Goal: Navigation & Orientation: Find specific page/section

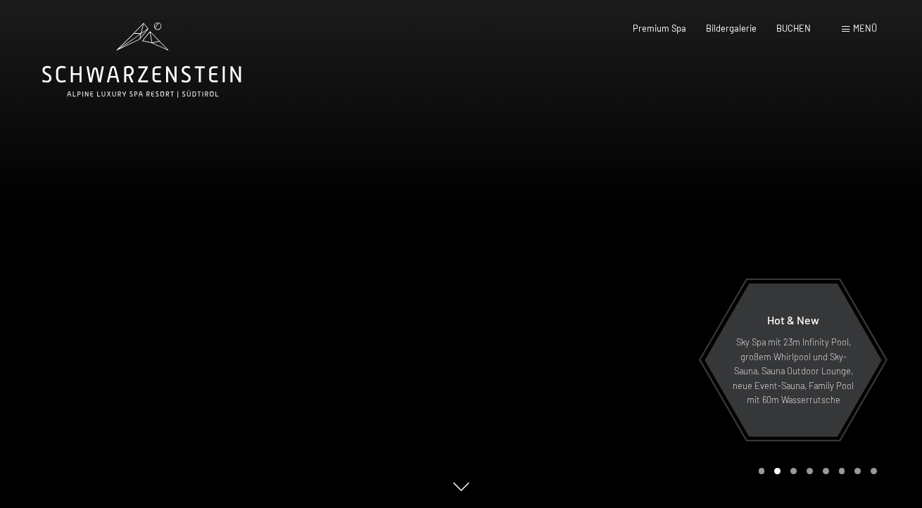
click at [841, 32] on span at bounding box center [845, 29] width 8 height 6
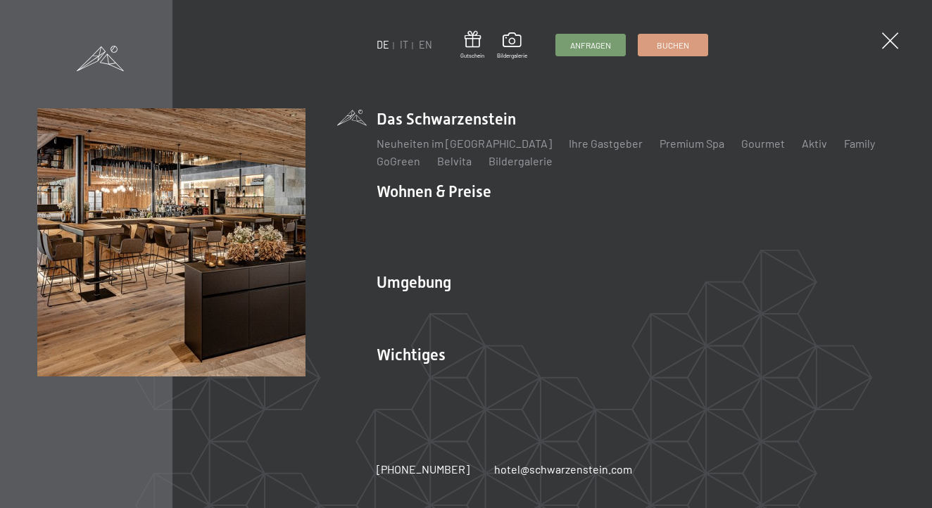
click at [647, 16] on div "DE IT EN Gutschein Bildergalerie Anfragen Buchen DE IT EN Das Schwarzenstein Ne…" at bounding box center [466, 254] width 932 height 508
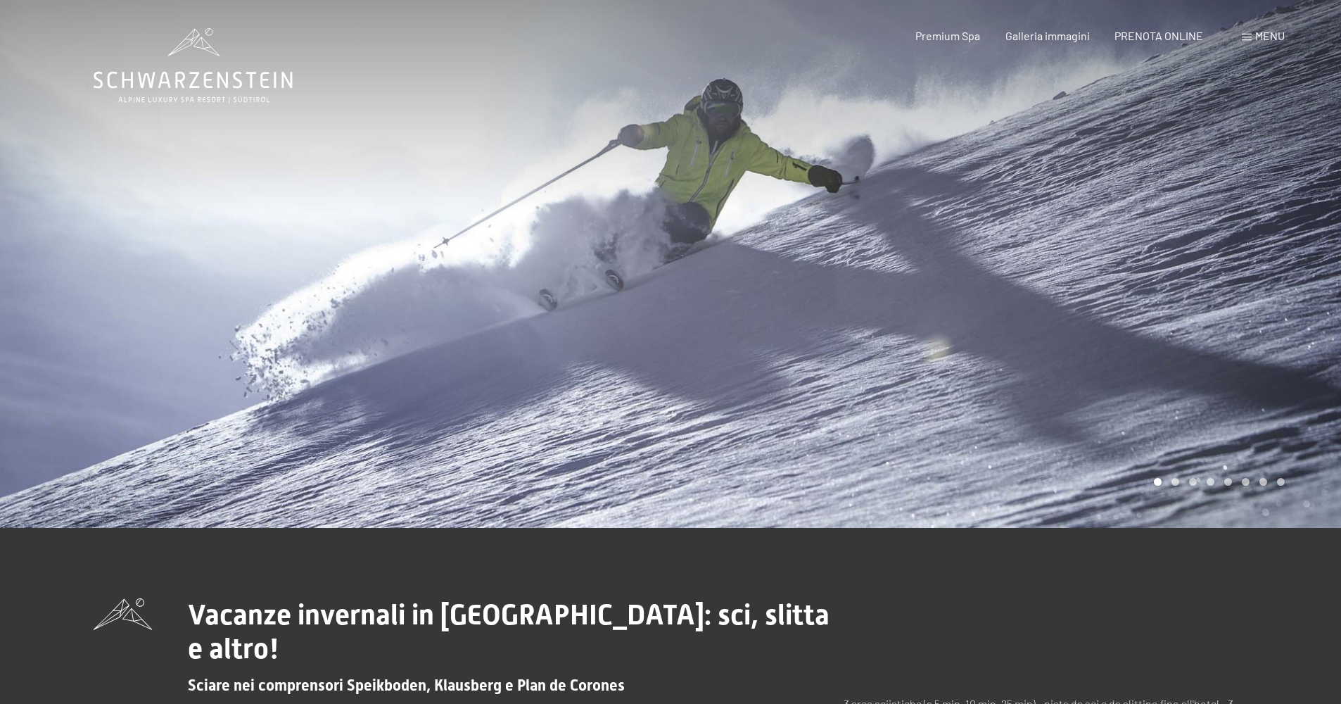
click at [1193, 340] on div at bounding box center [1006, 264] width 671 height 528
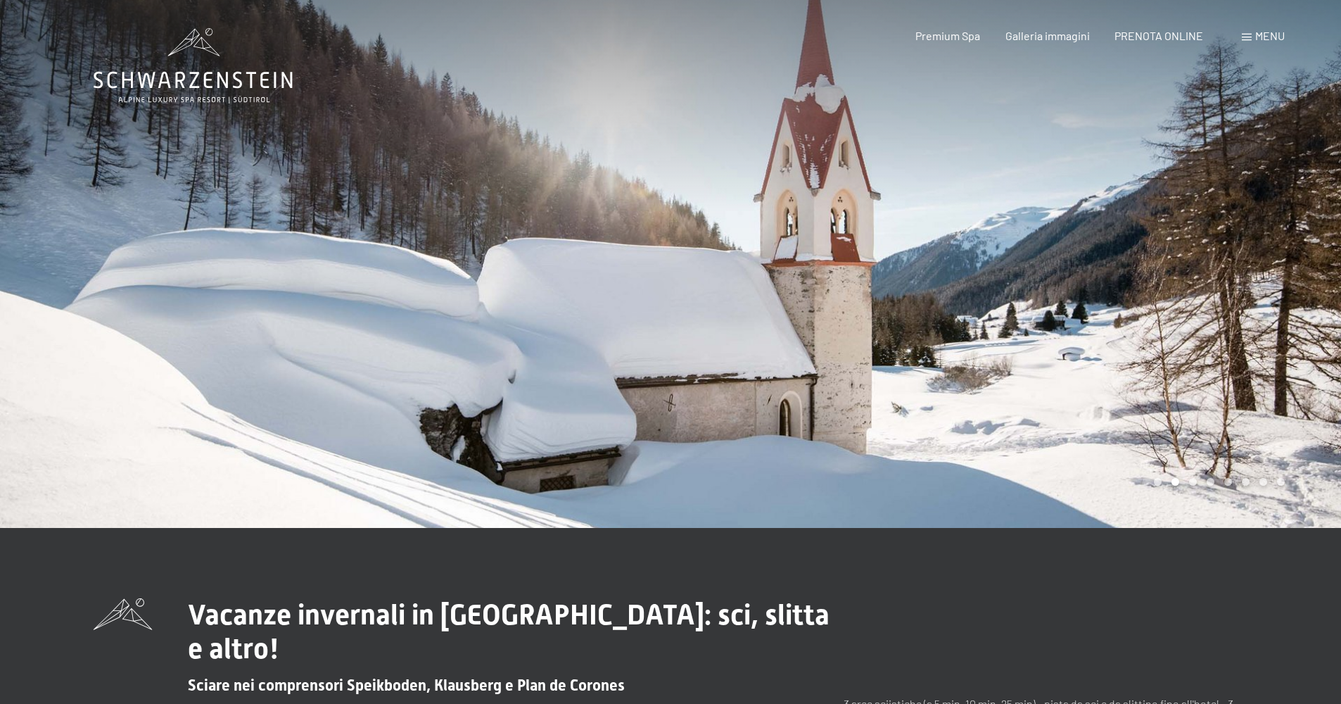
click at [1193, 340] on div at bounding box center [1006, 264] width 671 height 528
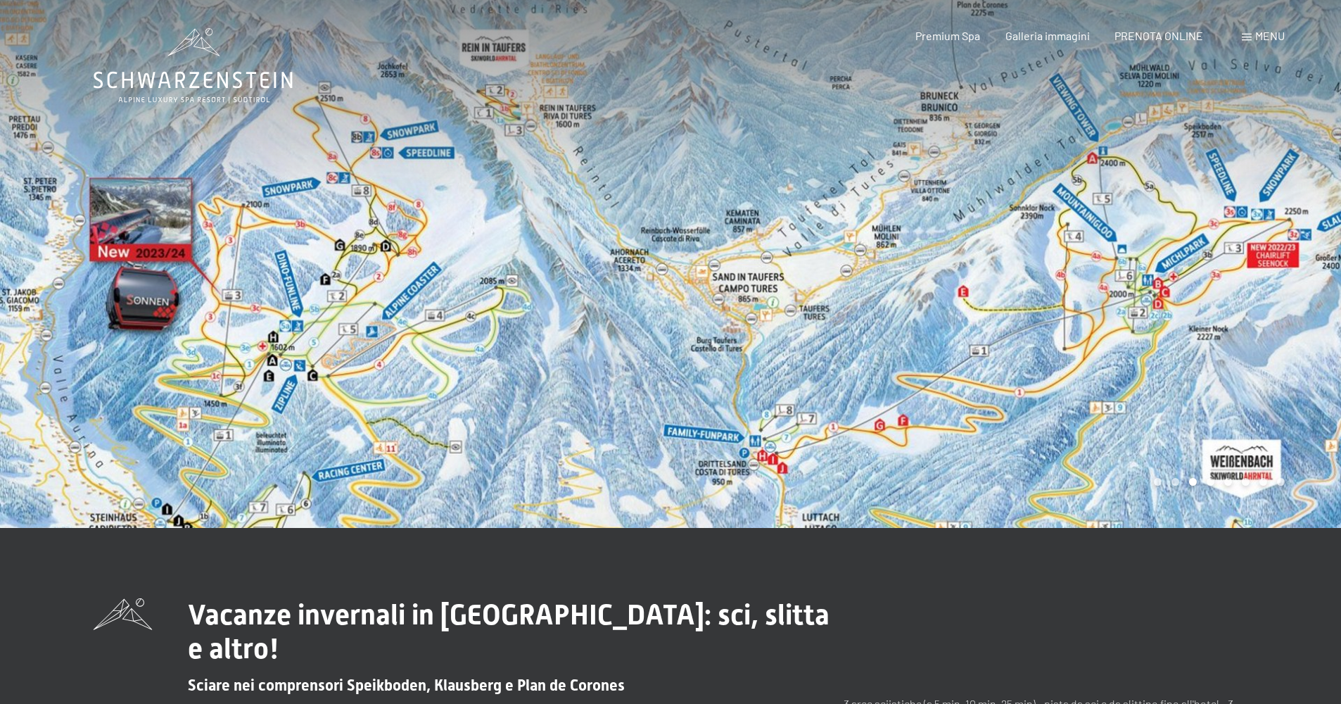
click at [1193, 340] on div at bounding box center [1006, 264] width 671 height 528
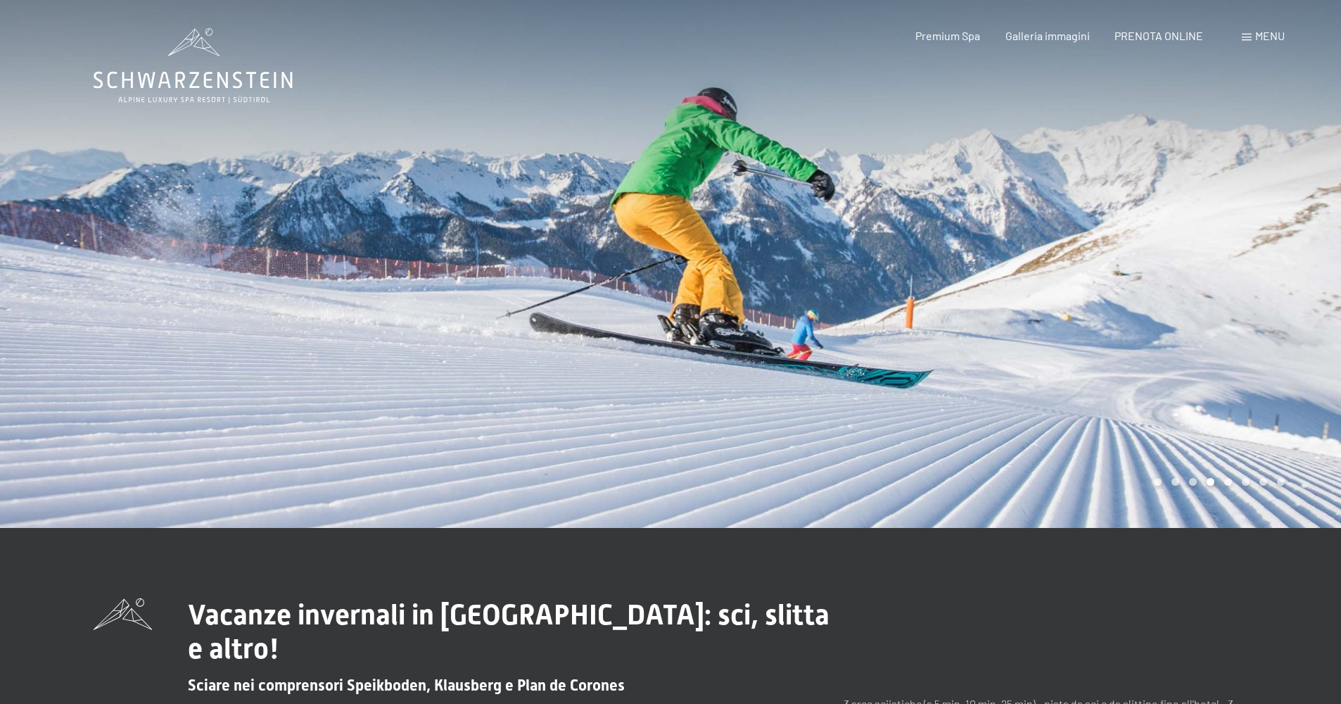
click at [1193, 340] on div at bounding box center [1006, 264] width 671 height 528
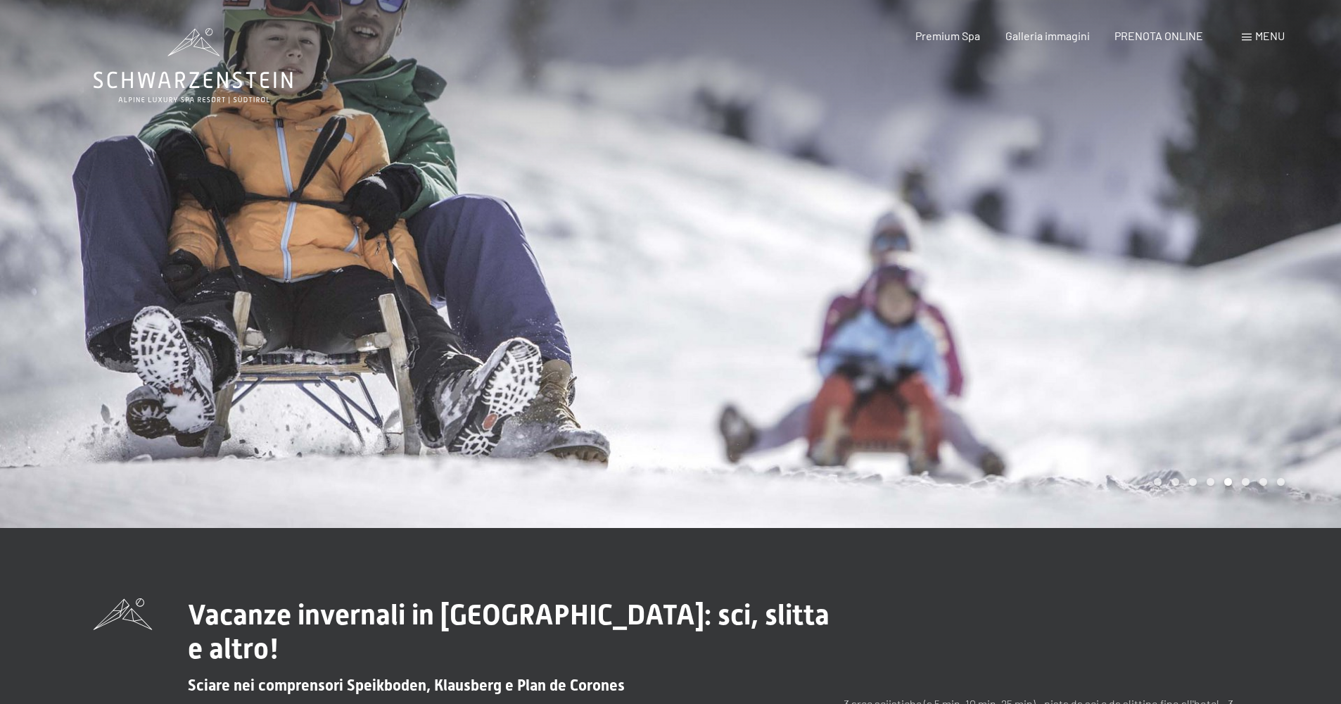
click at [1193, 340] on div at bounding box center [1006, 264] width 671 height 528
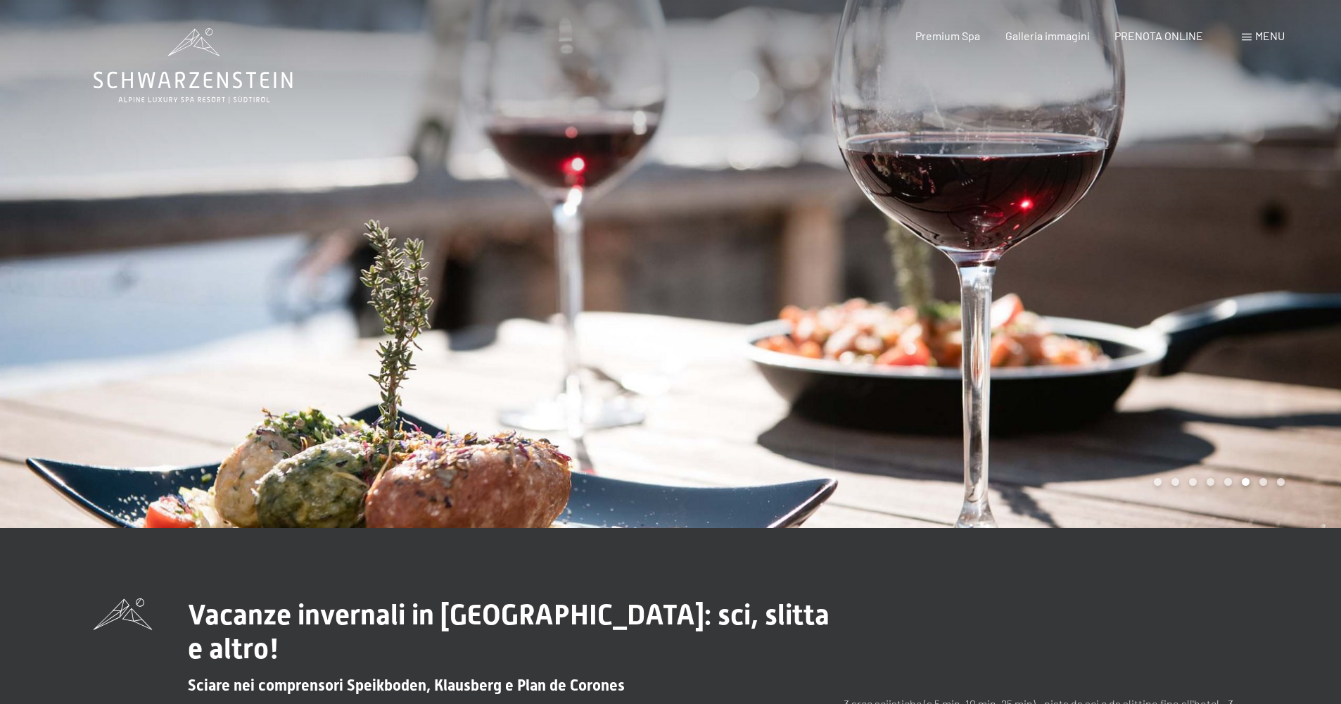
click at [1193, 340] on div at bounding box center [1006, 264] width 671 height 528
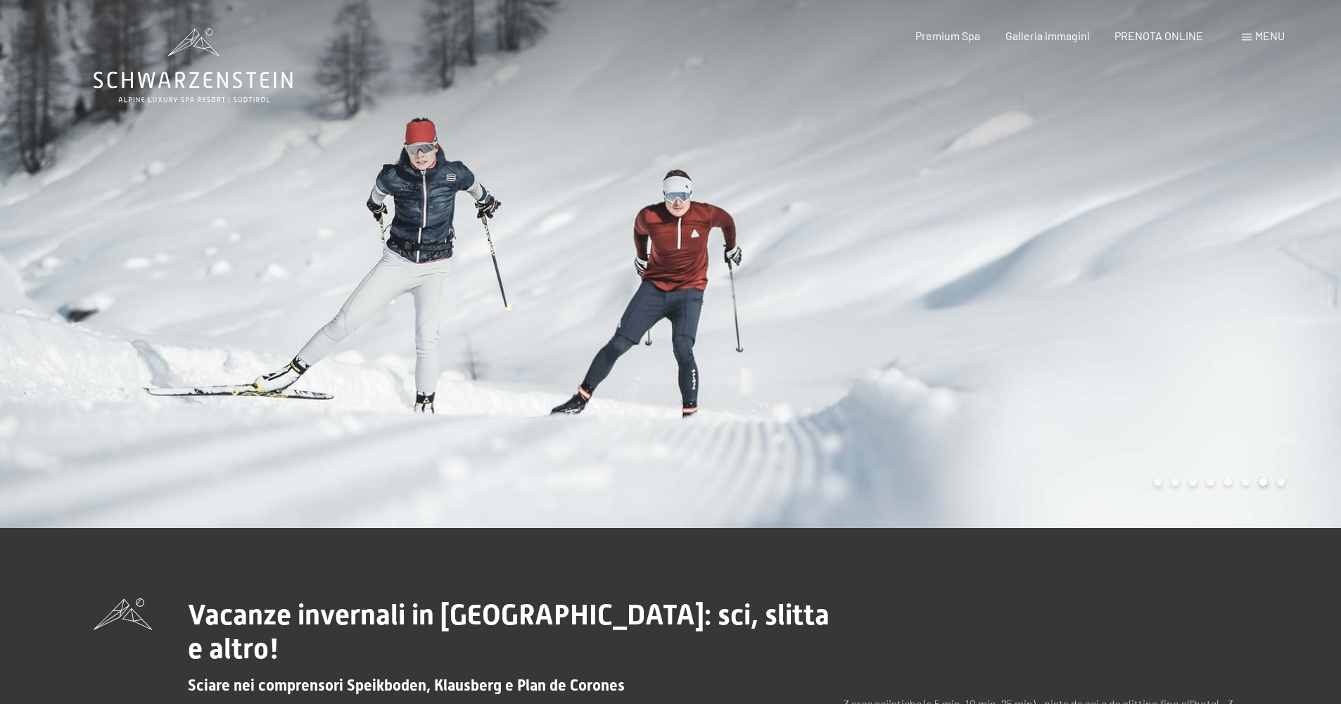
click at [1193, 340] on div at bounding box center [1006, 264] width 671 height 528
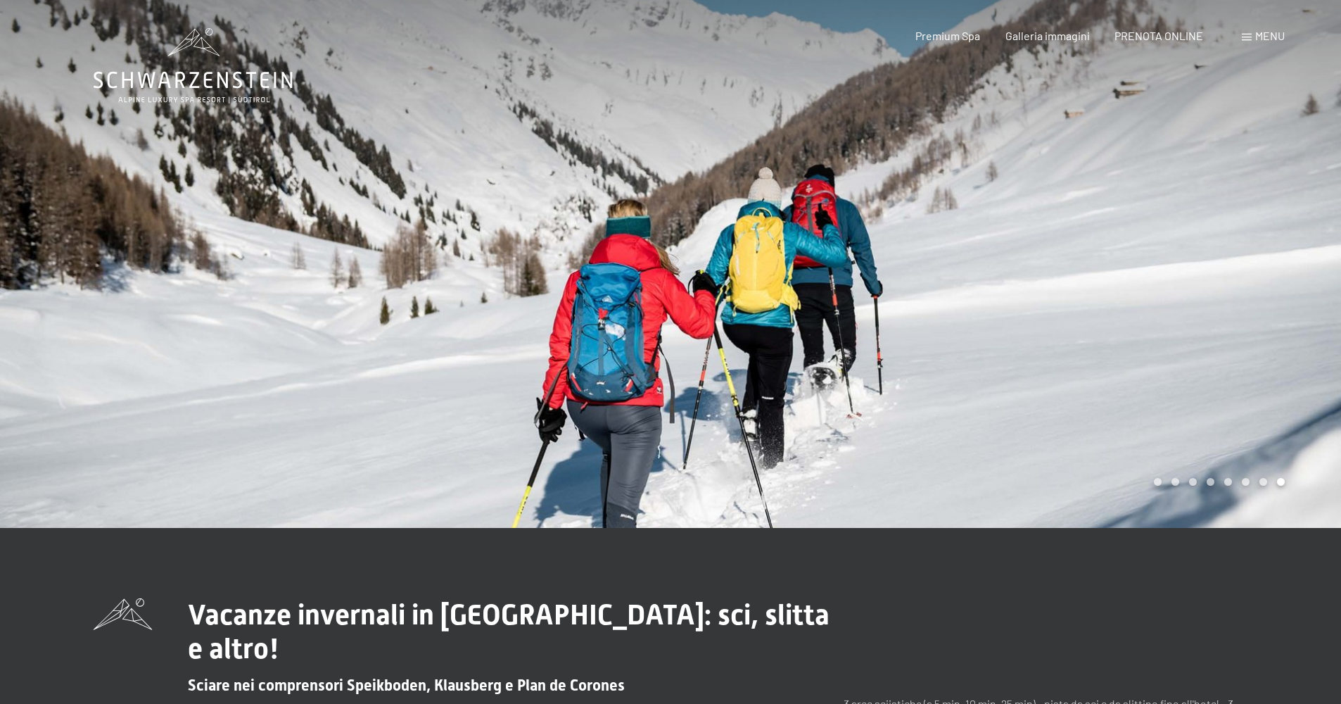
click at [1193, 340] on div at bounding box center [1006, 264] width 671 height 528
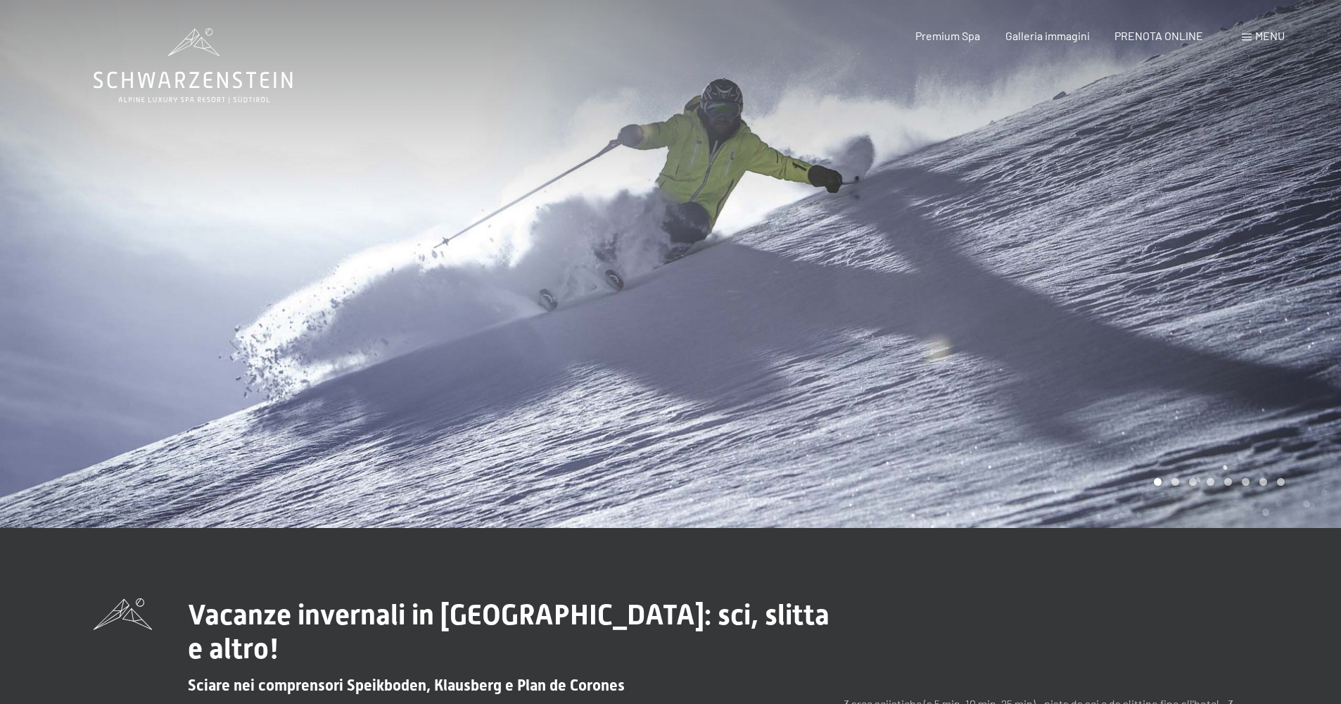
click at [1193, 340] on div at bounding box center [1006, 264] width 671 height 528
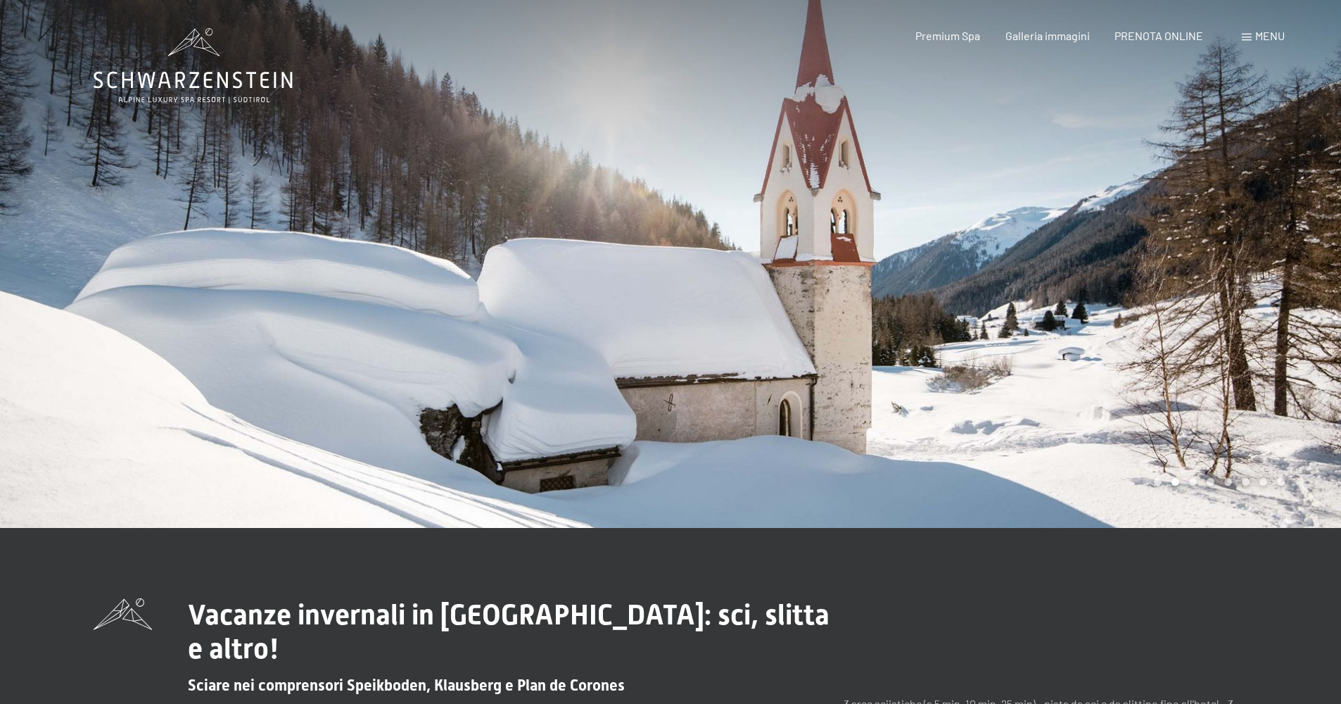
click at [1193, 340] on div at bounding box center [1006, 264] width 671 height 528
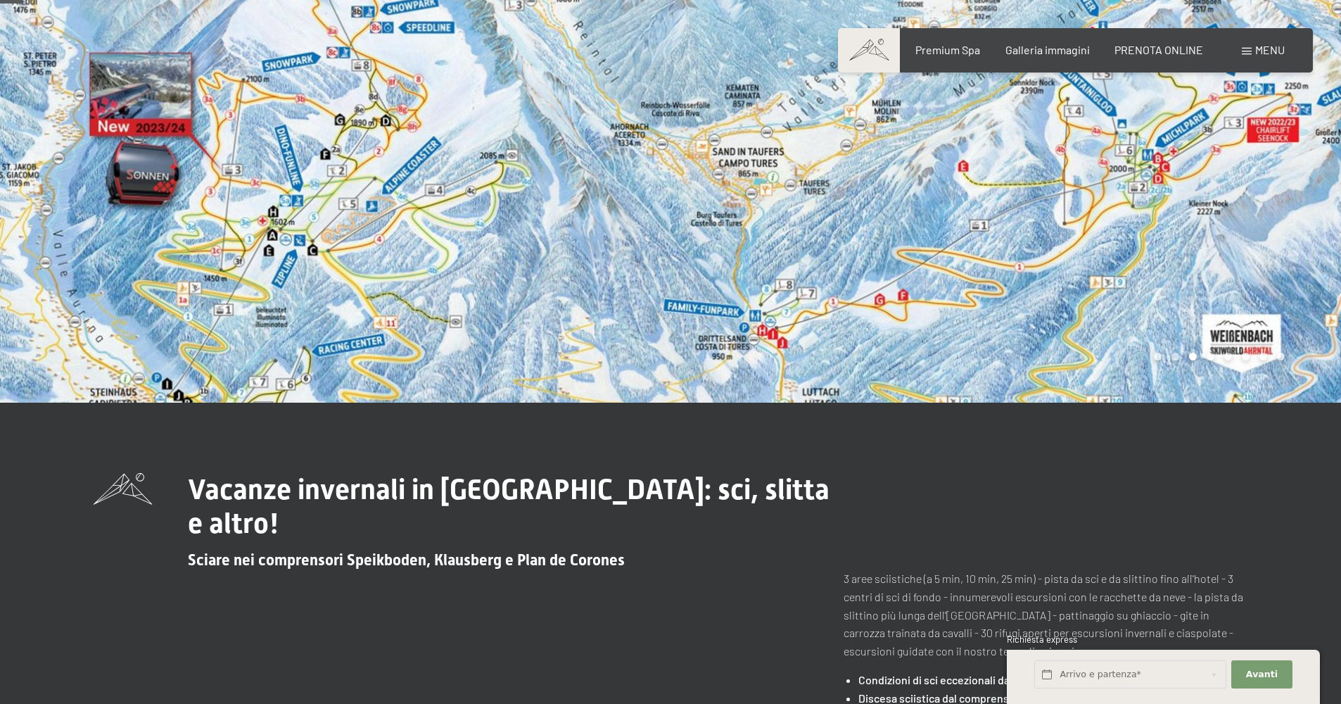
scroll to position [113, 0]
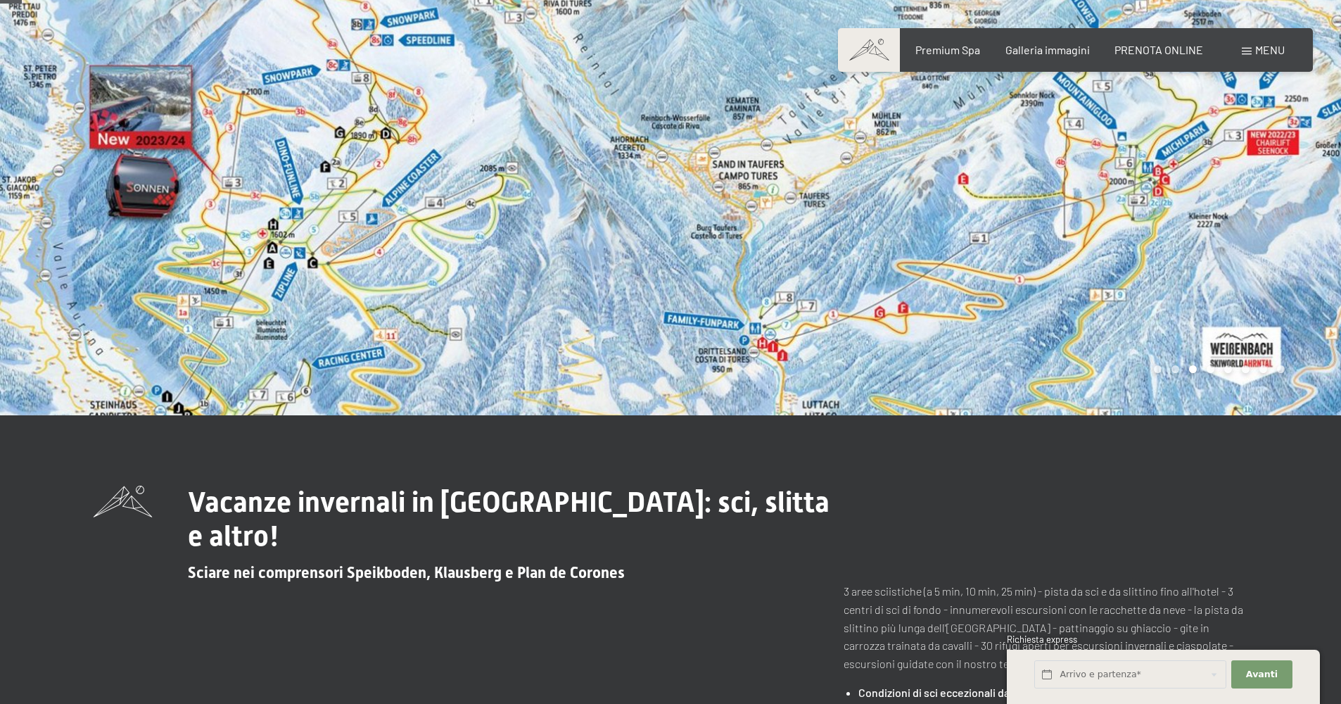
drag, startPoint x: 1088, startPoint y: 507, endPoint x: 822, endPoint y: 407, distance: 284.1
click at [645, 355] on div at bounding box center [335, 151] width 671 height 528
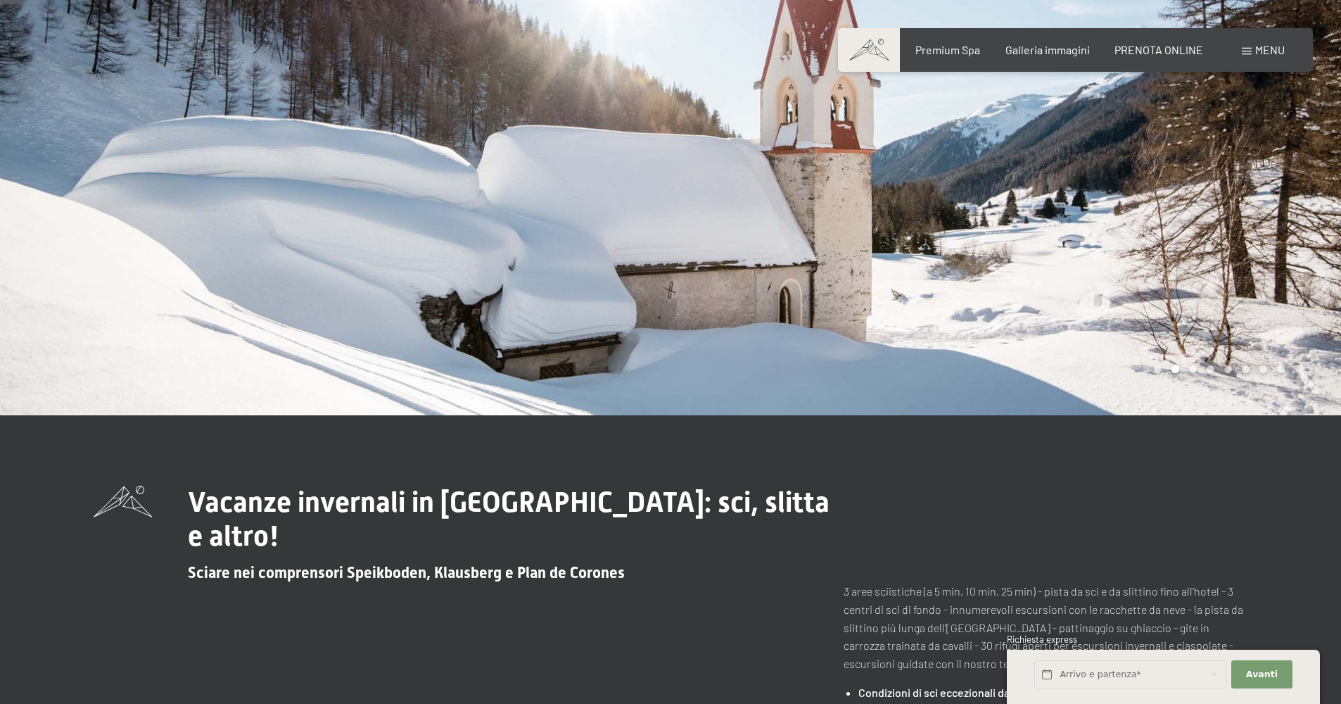
click at [1160, 329] on div at bounding box center [1006, 151] width 671 height 528
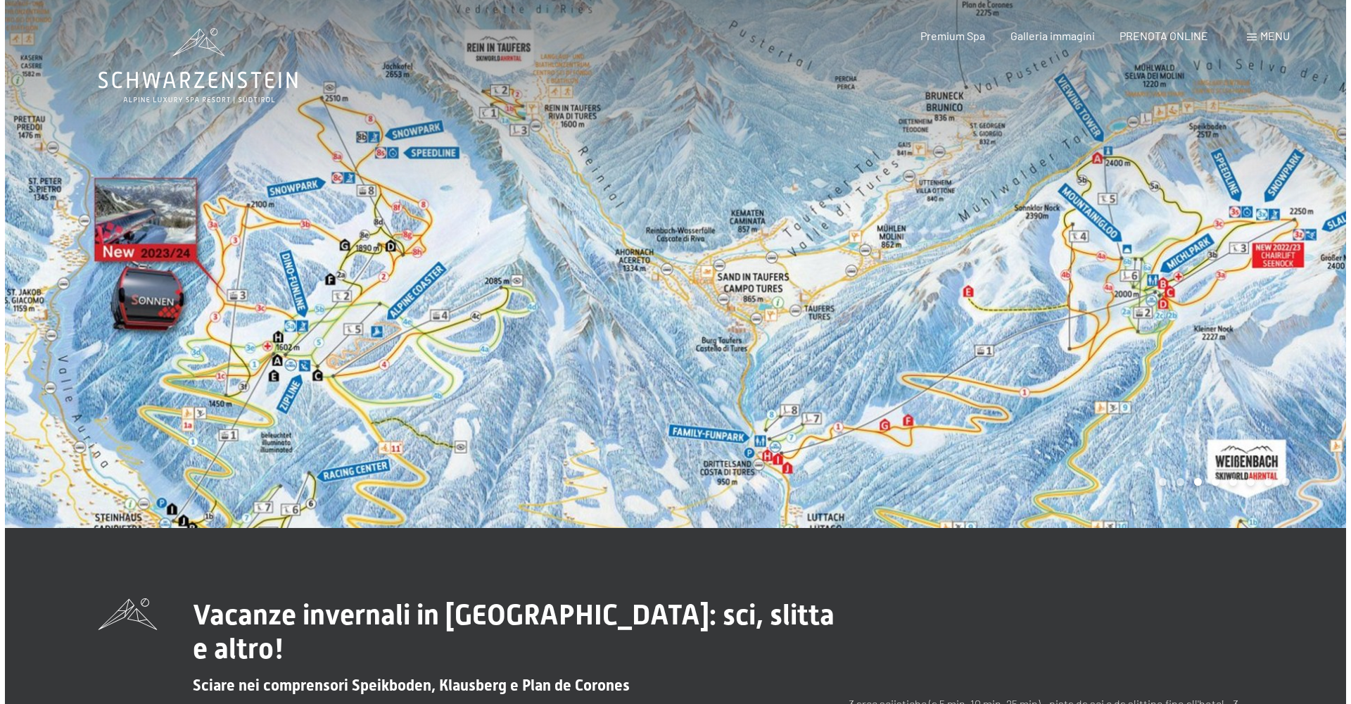
scroll to position [1, 0]
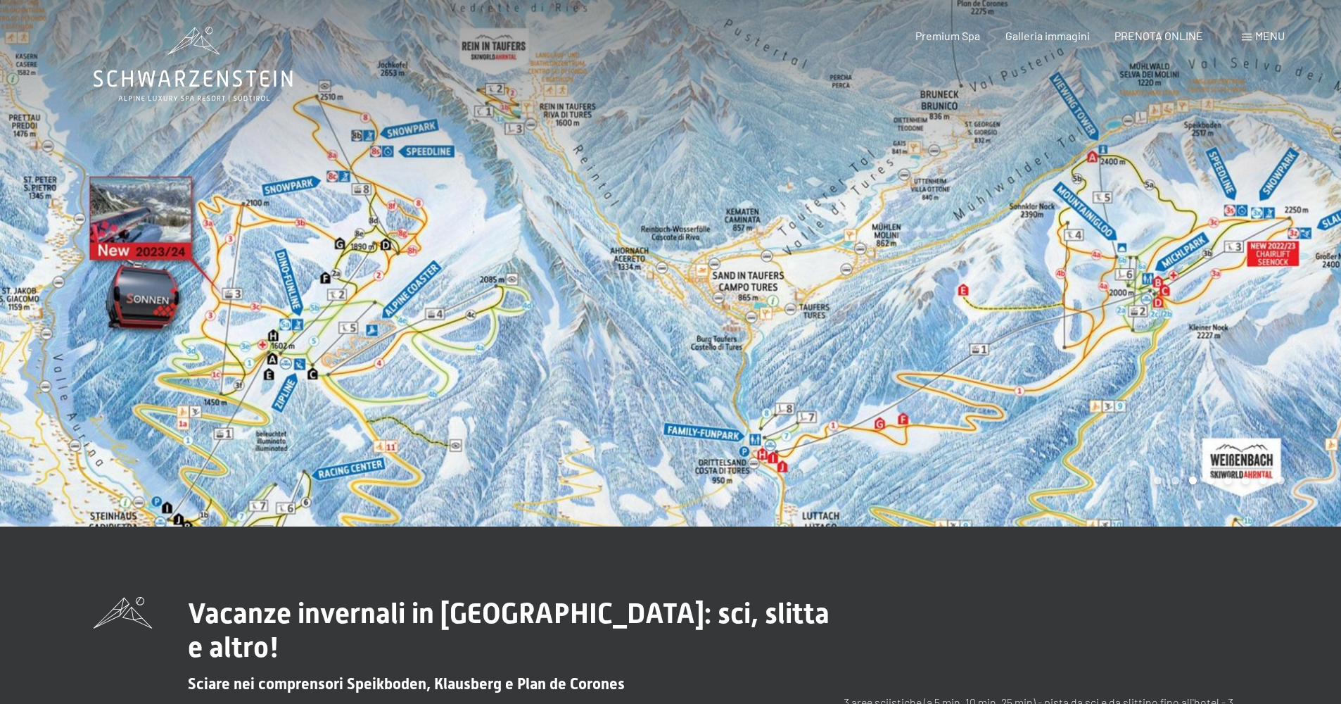
click at [1262, 325] on div at bounding box center [1006, 263] width 671 height 528
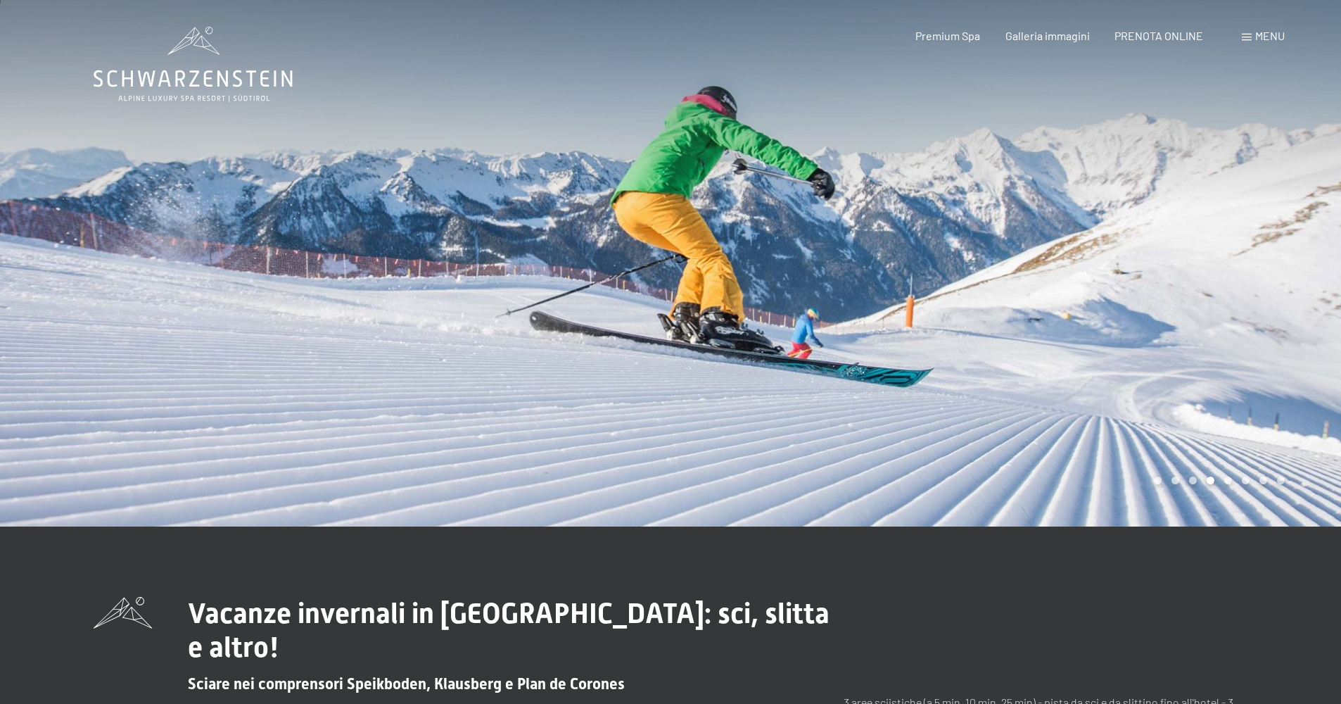
click at [1262, 325] on div at bounding box center [1006, 263] width 671 height 528
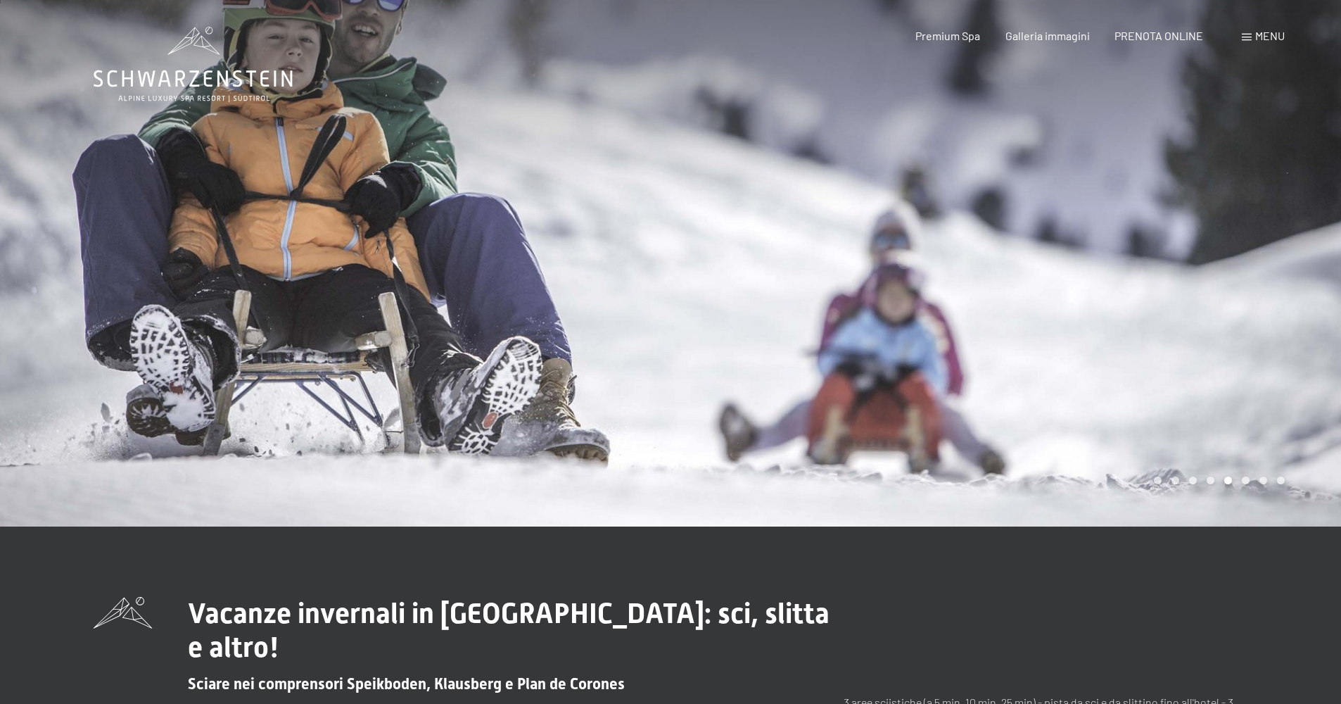
click at [1262, 325] on div at bounding box center [1006, 263] width 671 height 528
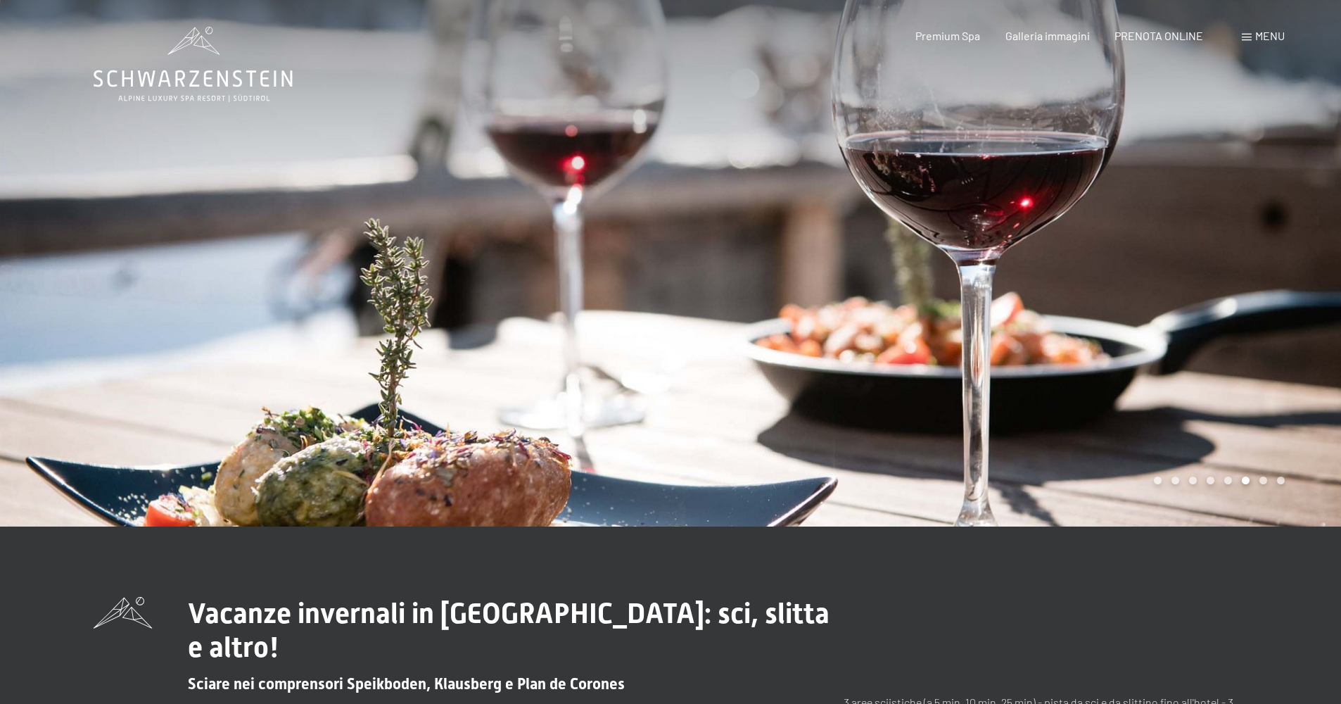
click at [1262, 325] on div at bounding box center [1006, 263] width 671 height 528
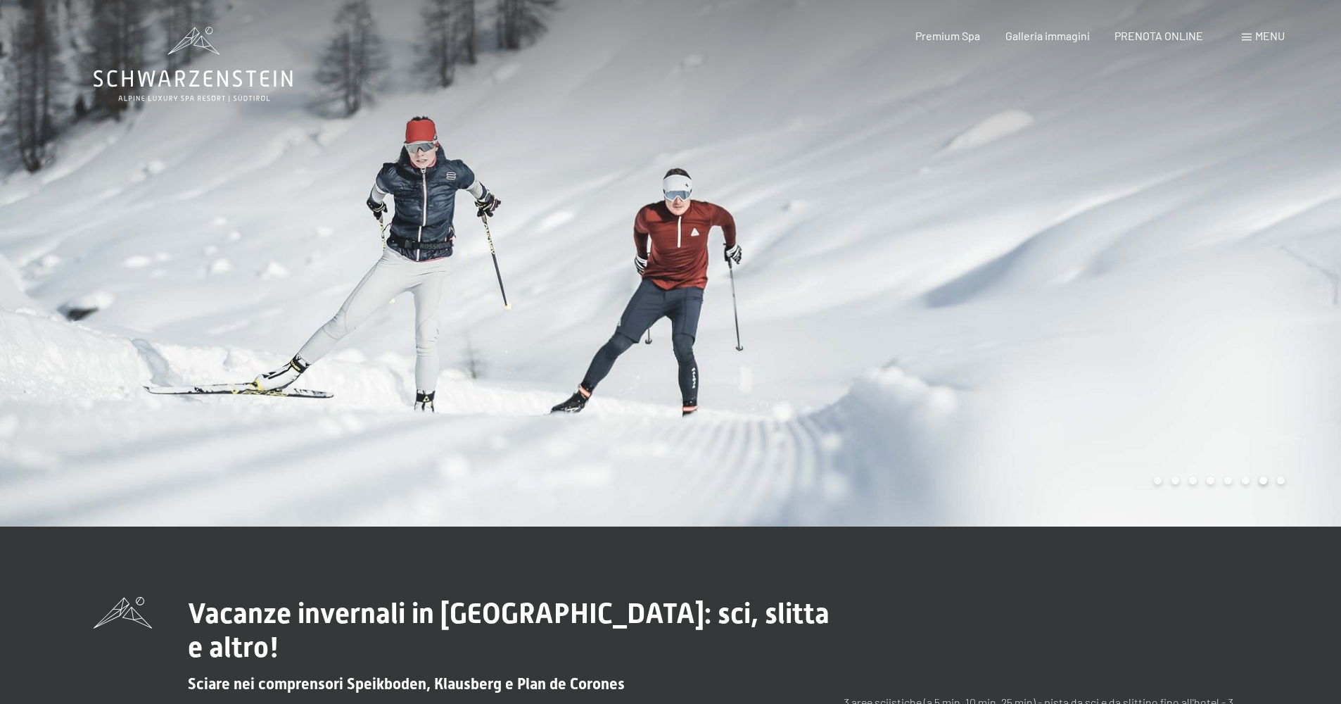
click at [1262, 325] on div at bounding box center [1006, 263] width 671 height 528
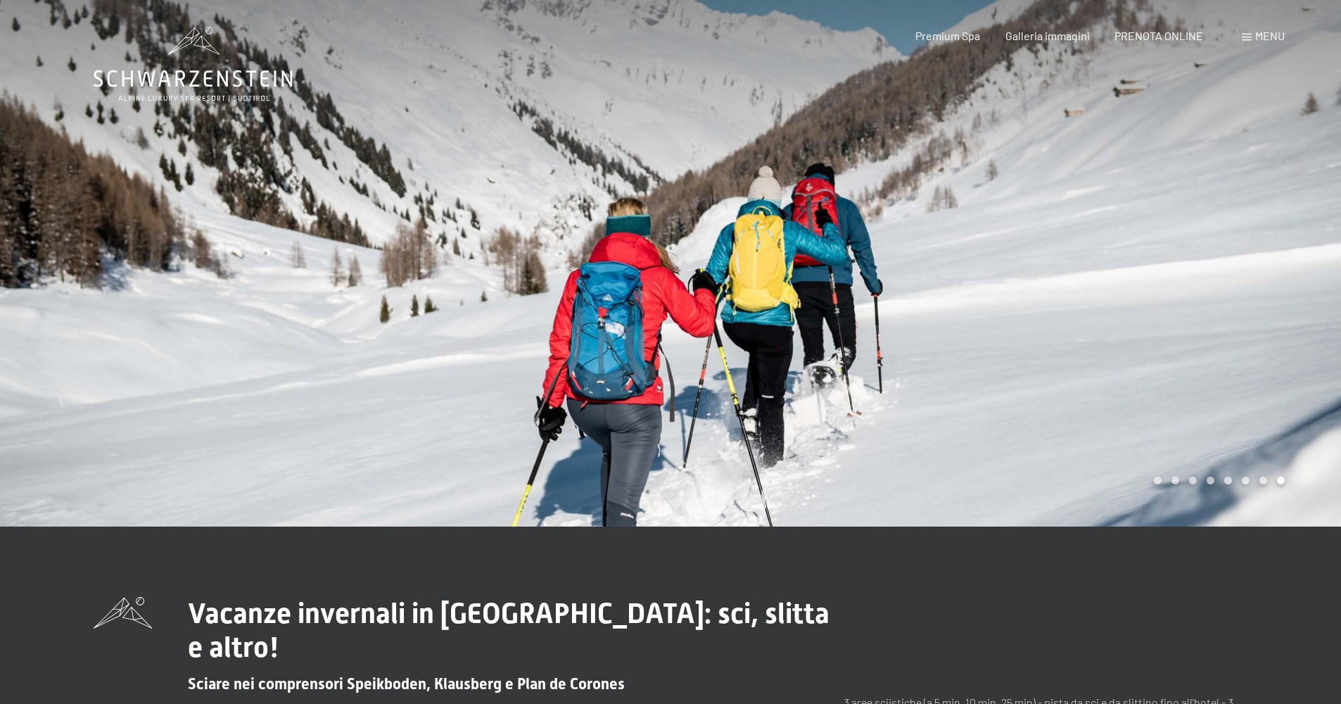
click at [1262, 325] on div at bounding box center [1006, 263] width 671 height 528
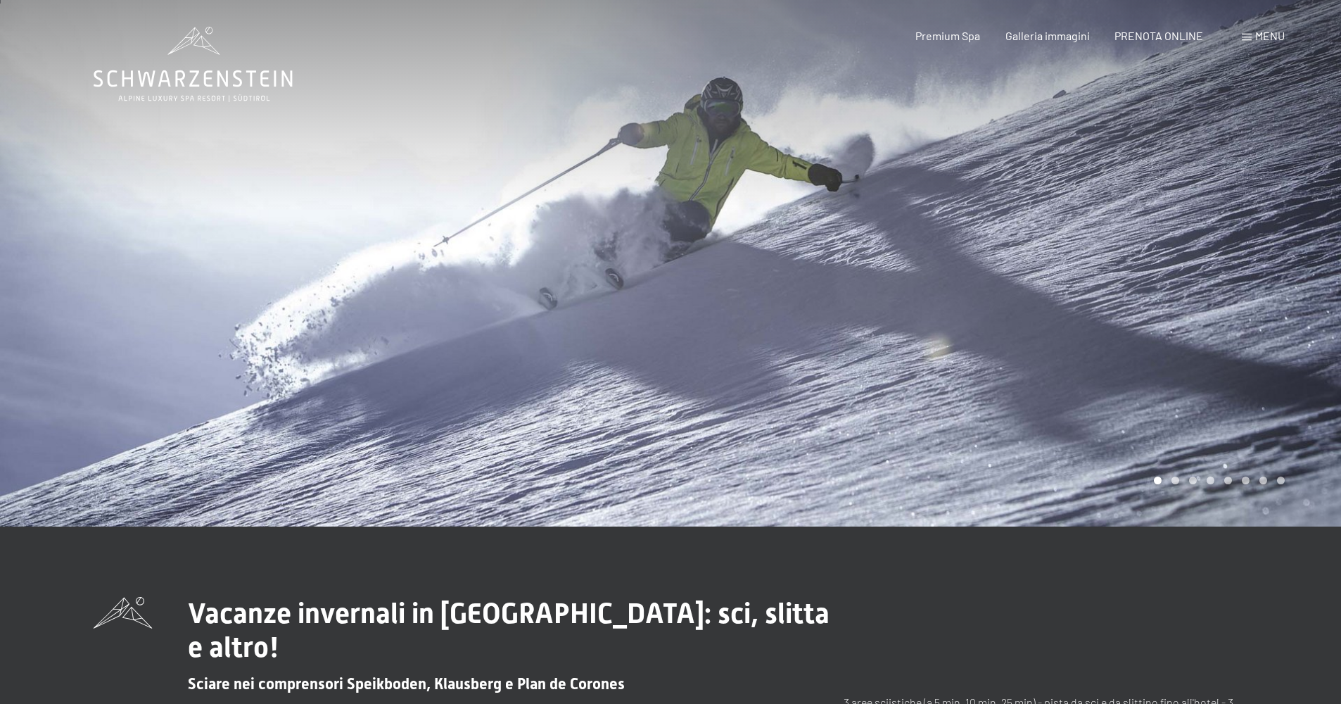
click at [1242, 44] on div "Menu" at bounding box center [1263, 35] width 43 height 15
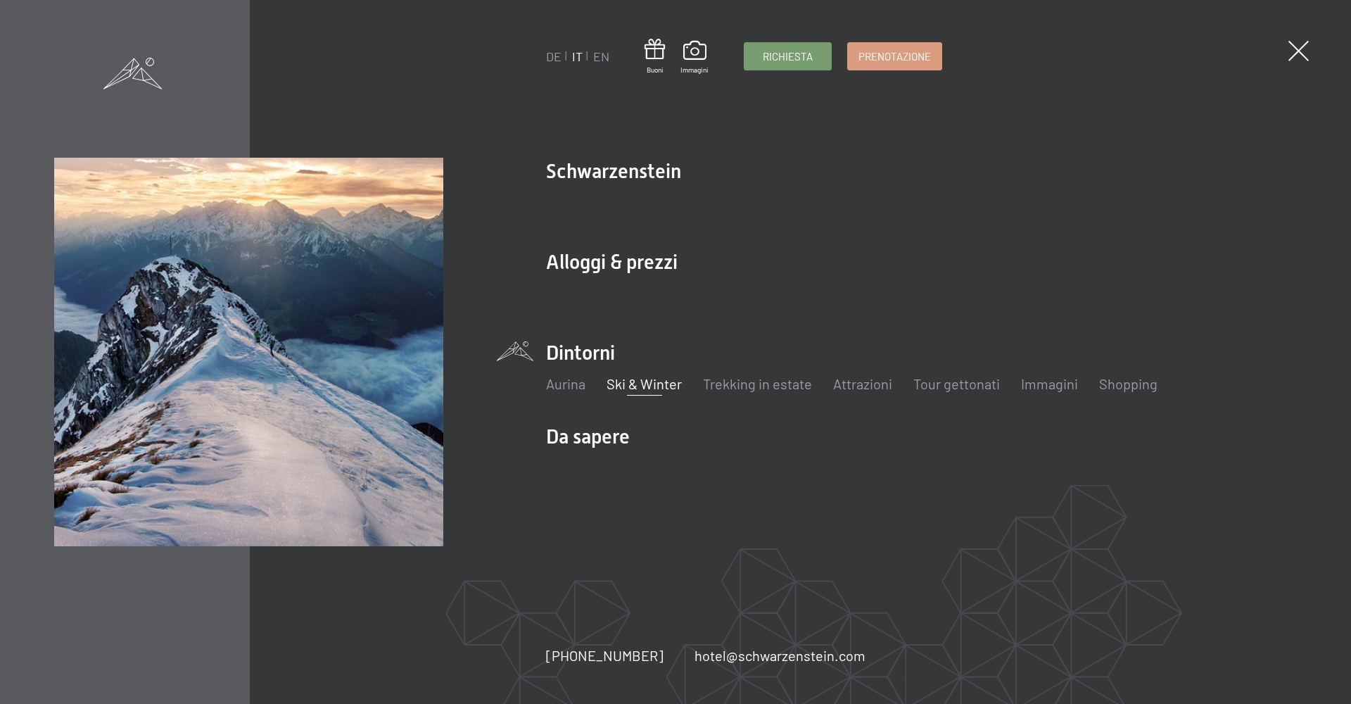
click at [665, 392] on link "Ski & Winter" at bounding box center [643, 383] width 75 height 17
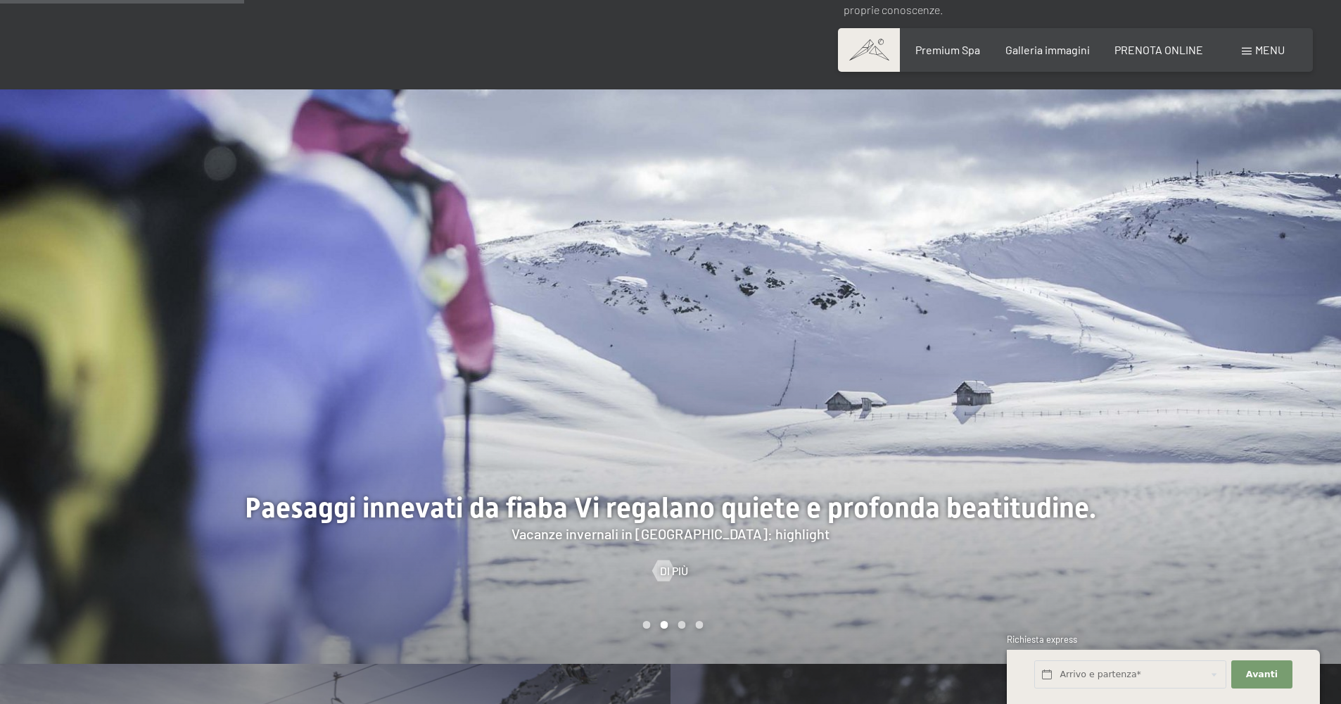
scroll to position [1266, 0]
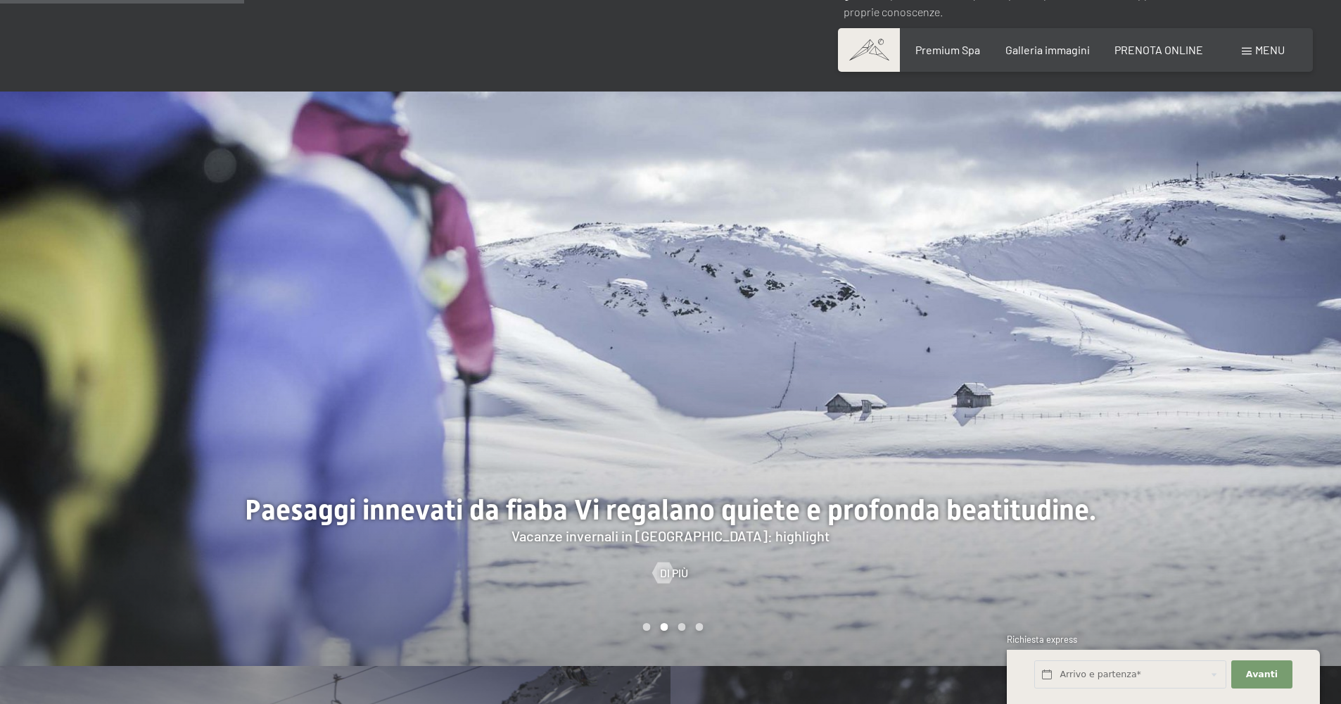
click at [271, 406] on div at bounding box center [335, 378] width 671 height 574
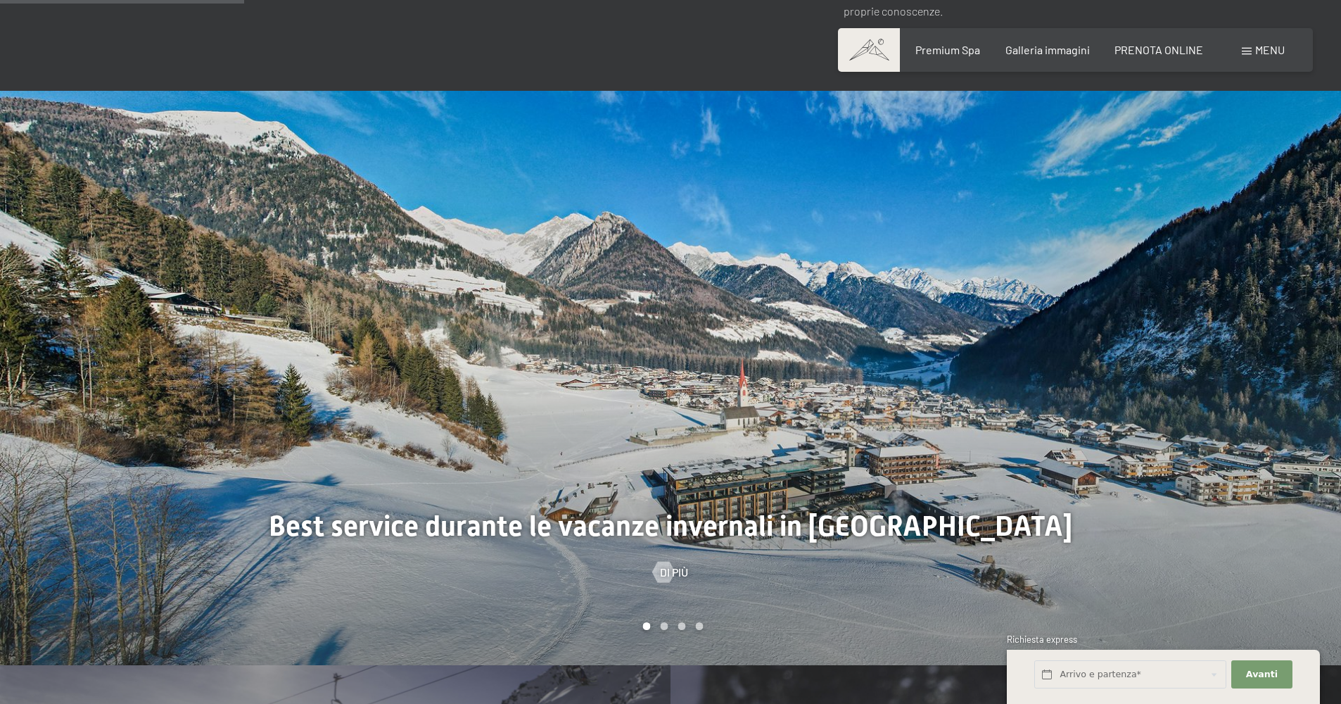
click at [1080, 415] on div at bounding box center [1006, 378] width 671 height 574
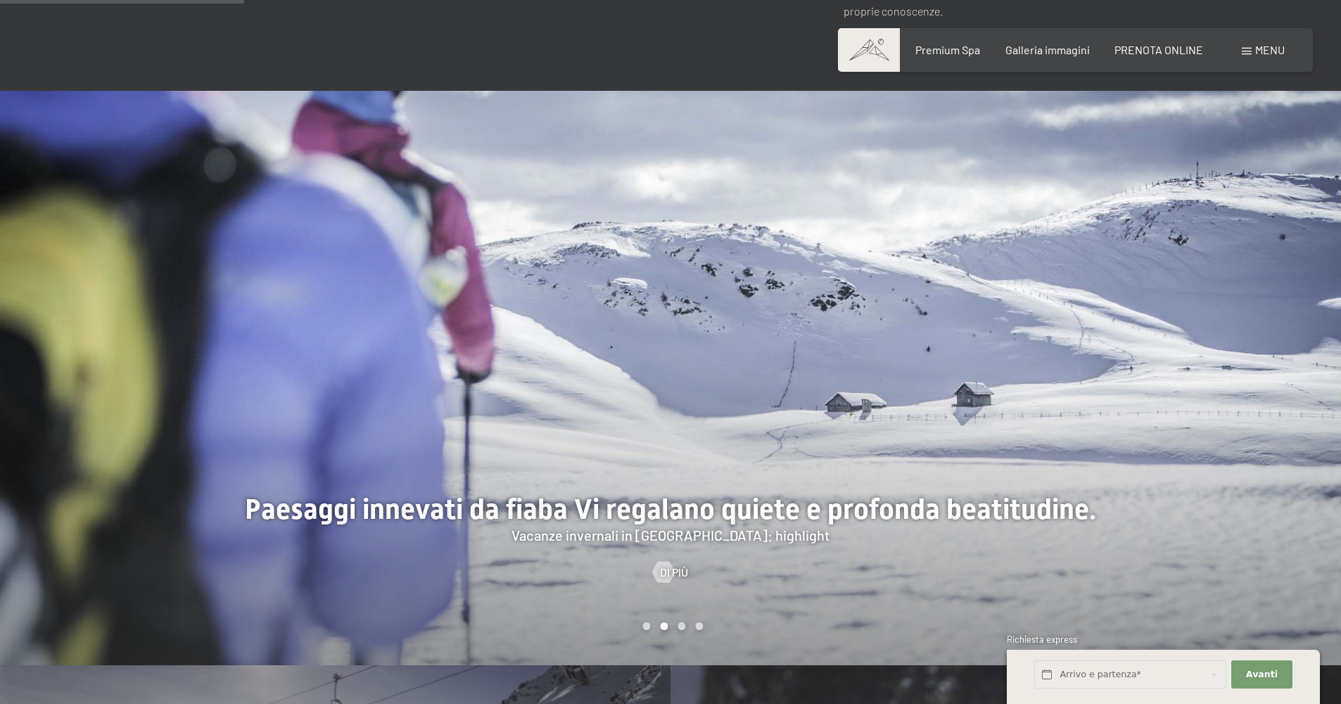
click at [1080, 415] on div at bounding box center [1006, 378] width 671 height 574
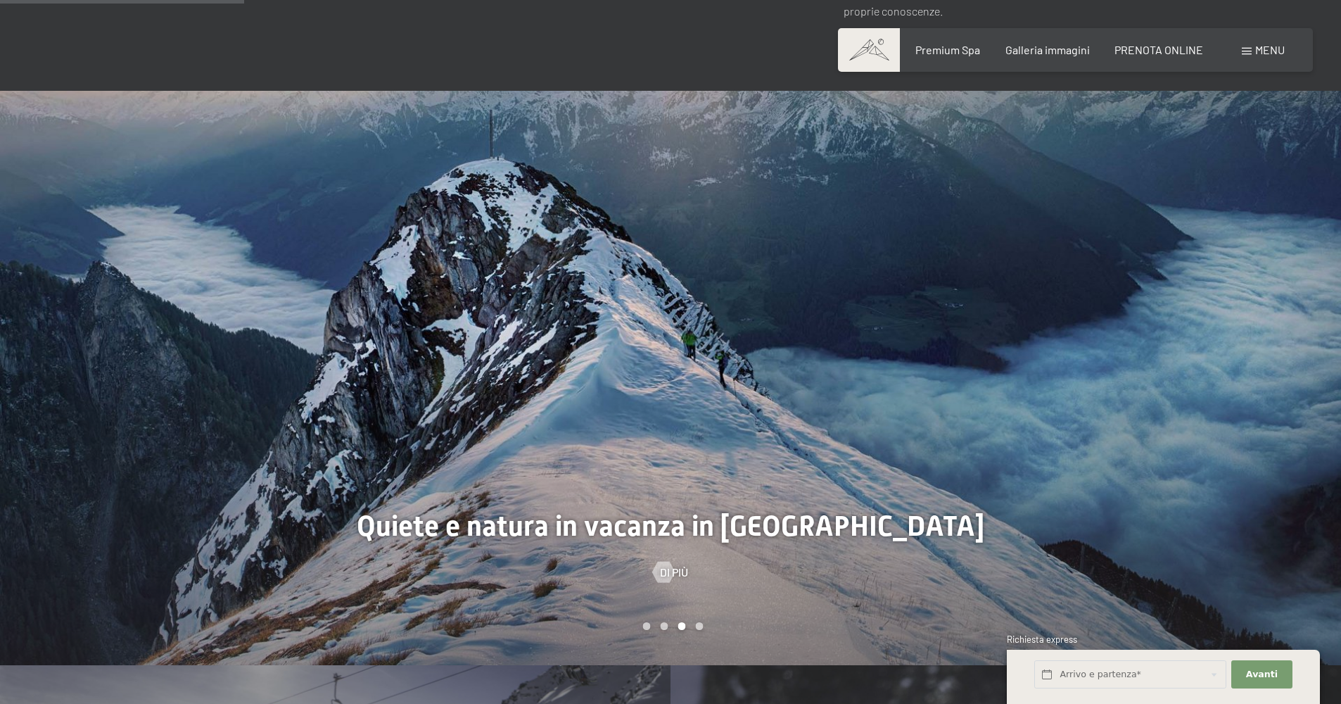
click at [1080, 415] on div at bounding box center [1006, 378] width 671 height 574
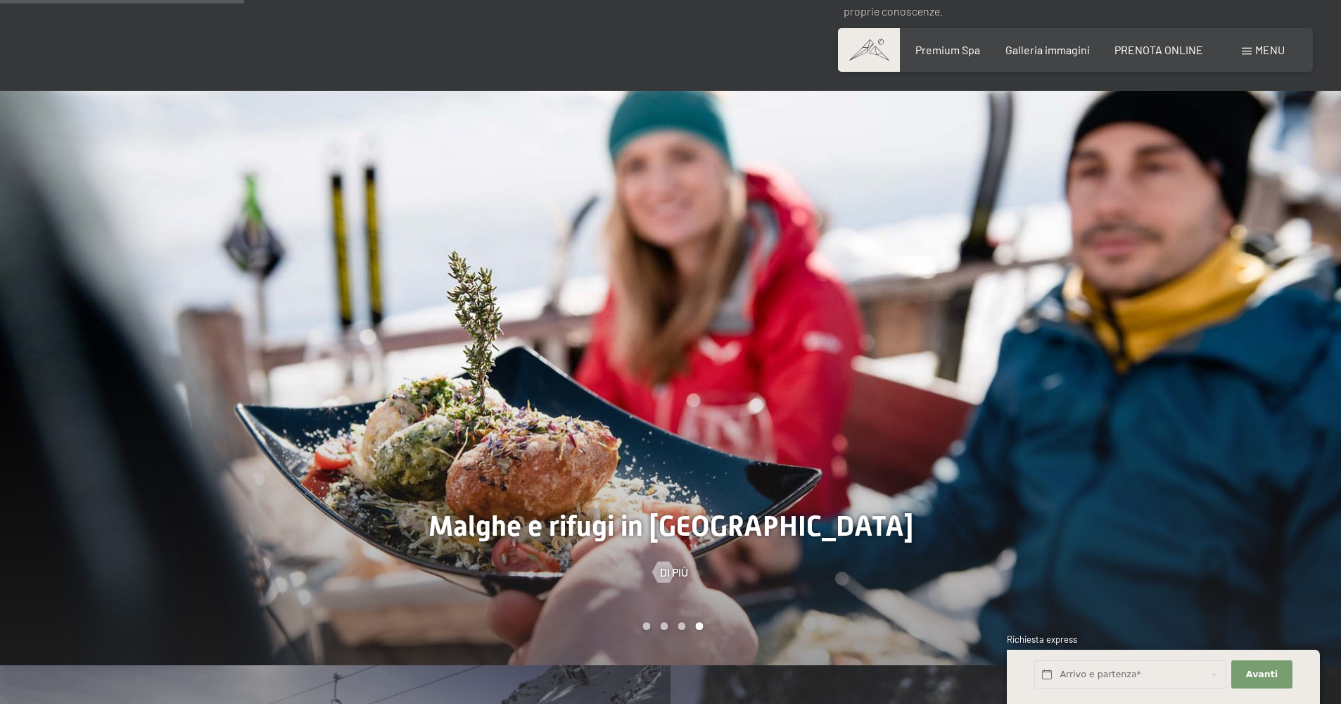
click at [1080, 415] on div at bounding box center [1006, 378] width 671 height 574
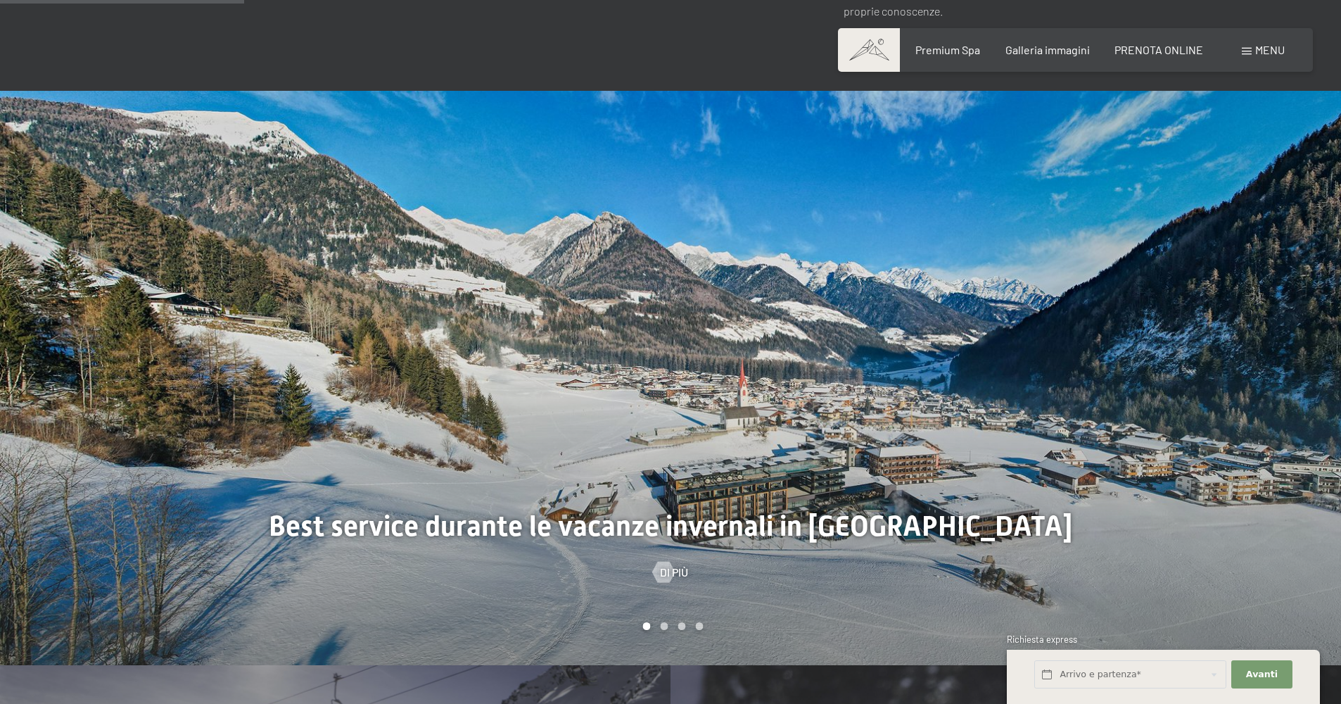
click at [1080, 415] on div at bounding box center [1006, 378] width 671 height 574
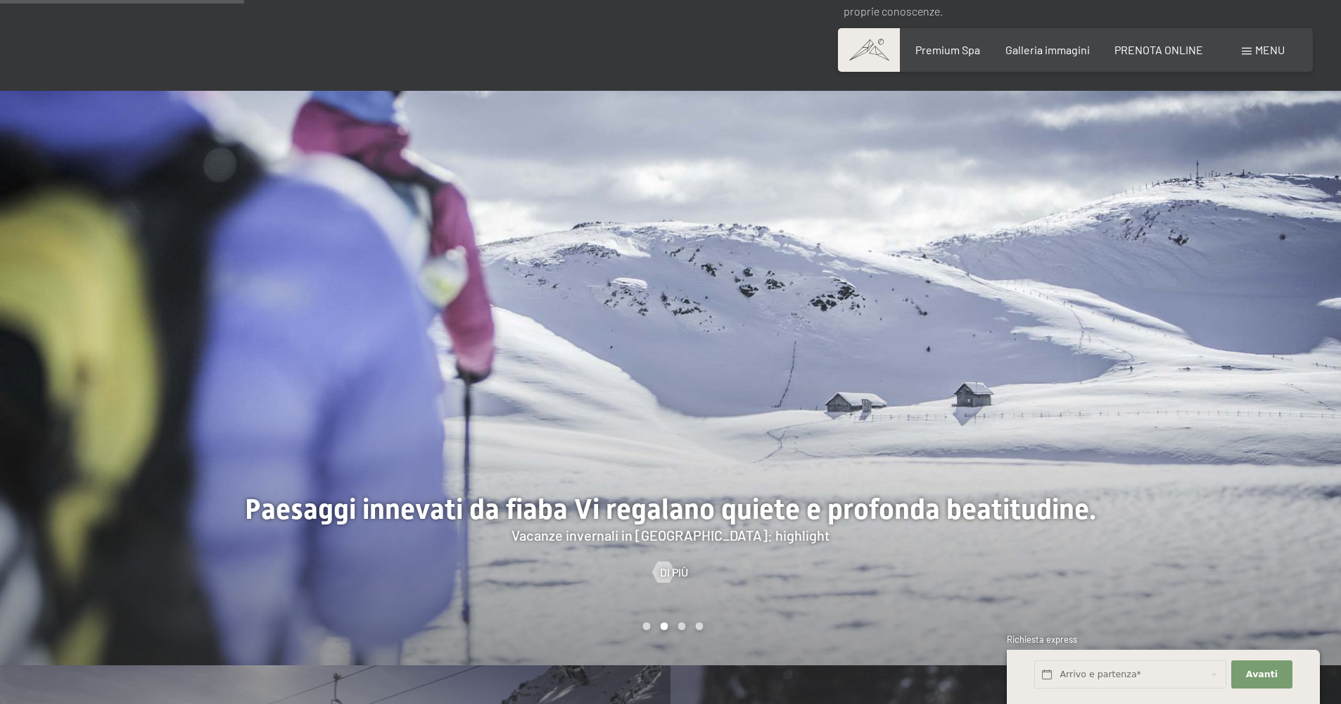
click at [1080, 415] on div at bounding box center [1006, 378] width 671 height 574
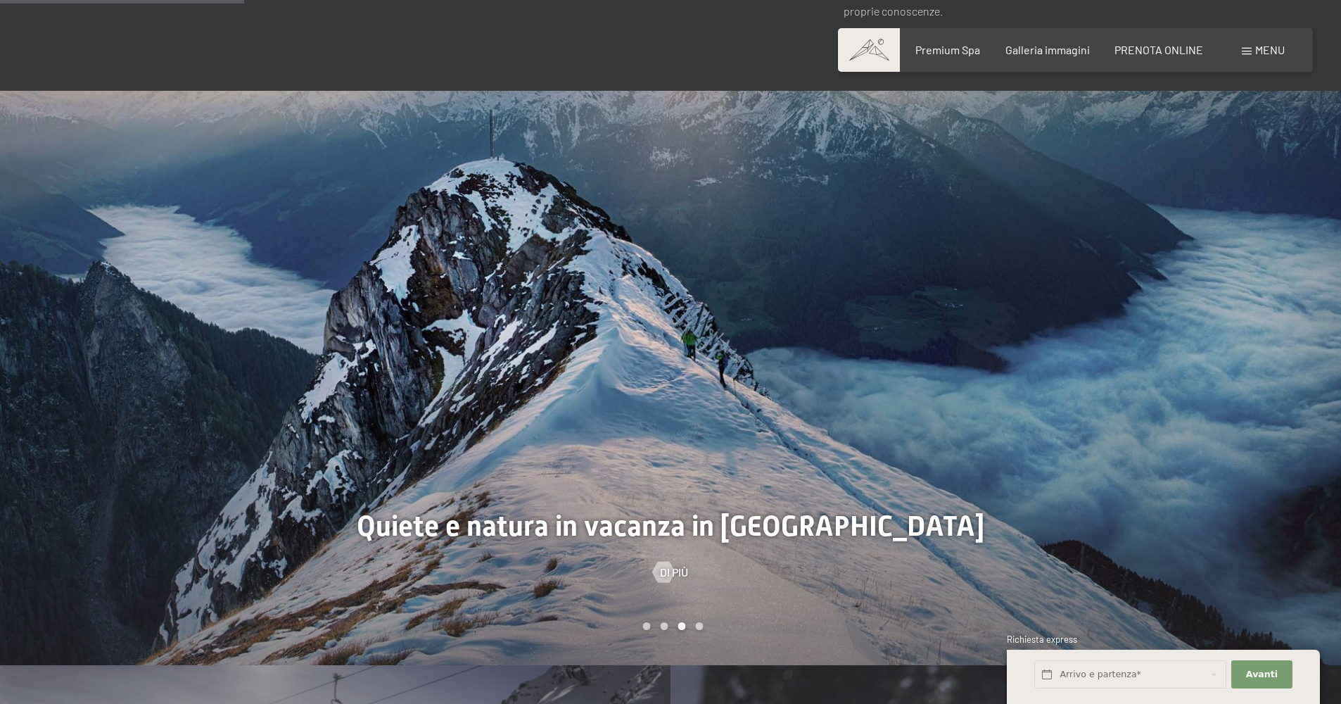
click at [1080, 415] on div at bounding box center [1006, 378] width 671 height 574
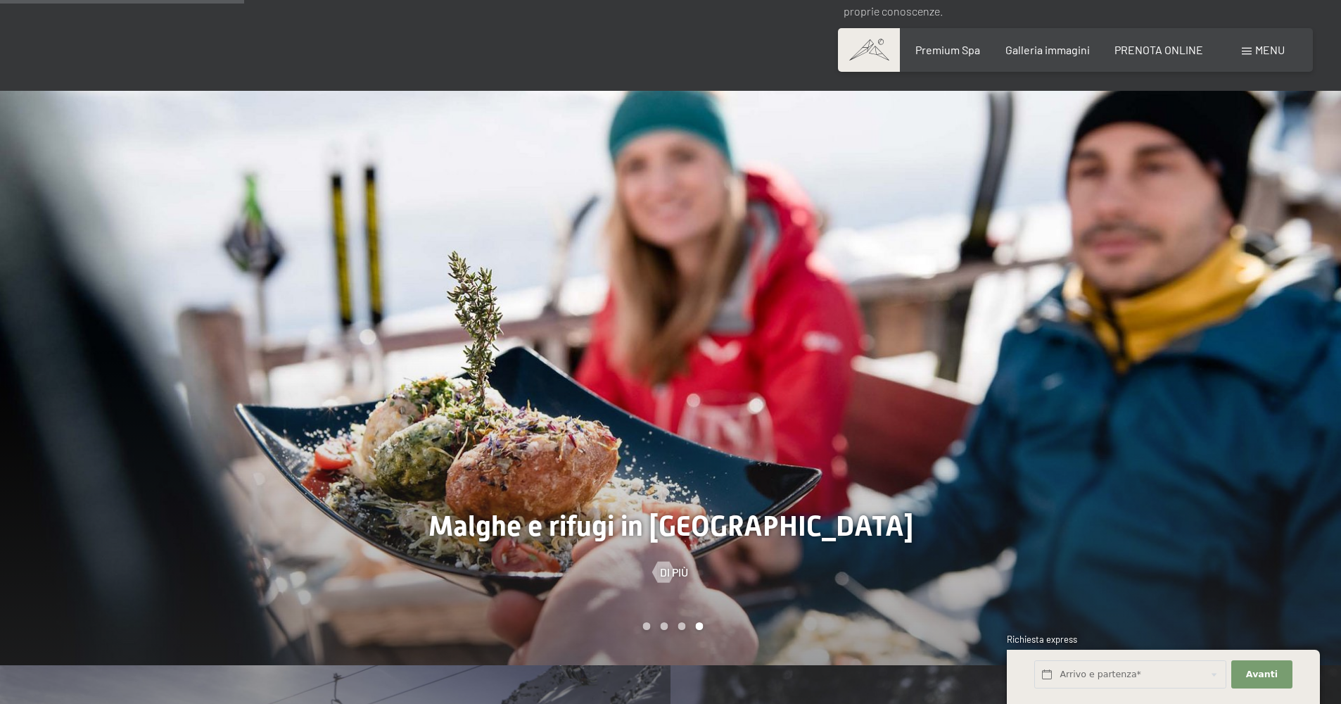
click at [1080, 415] on div at bounding box center [1006, 378] width 671 height 574
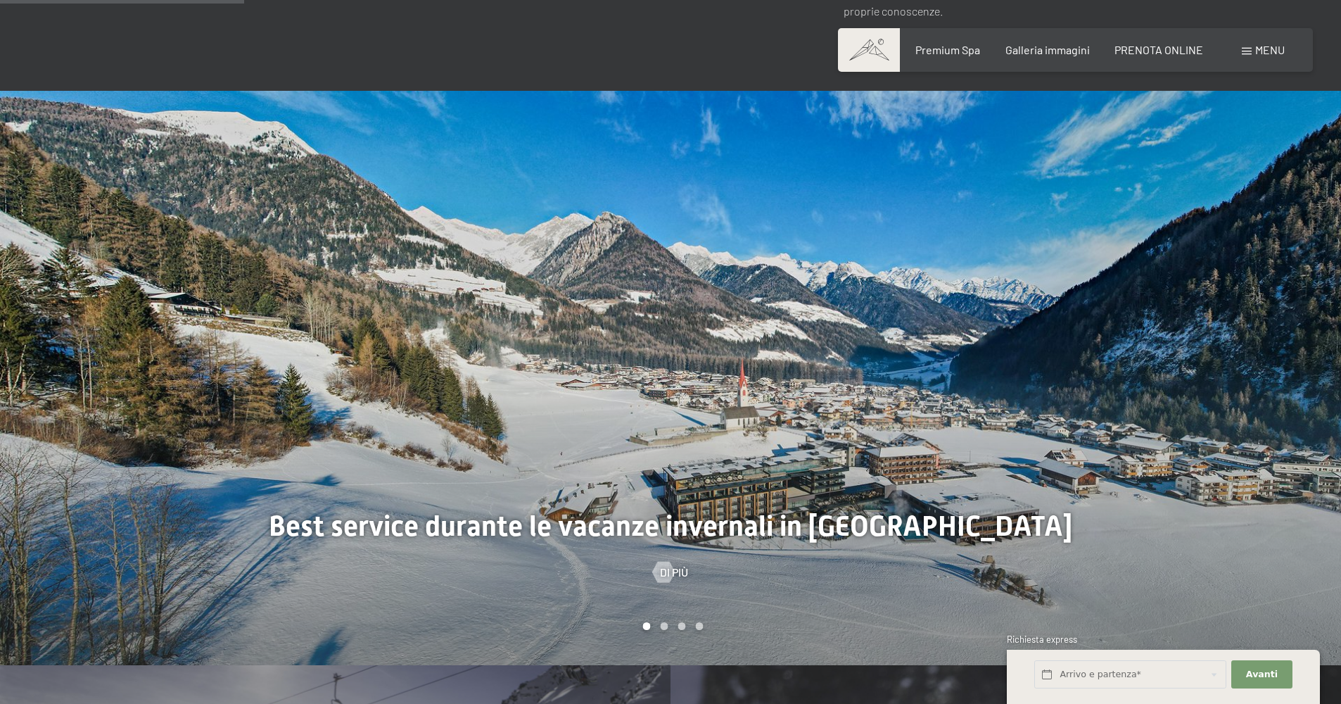
click at [1176, 229] on div at bounding box center [1006, 378] width 671 height 574
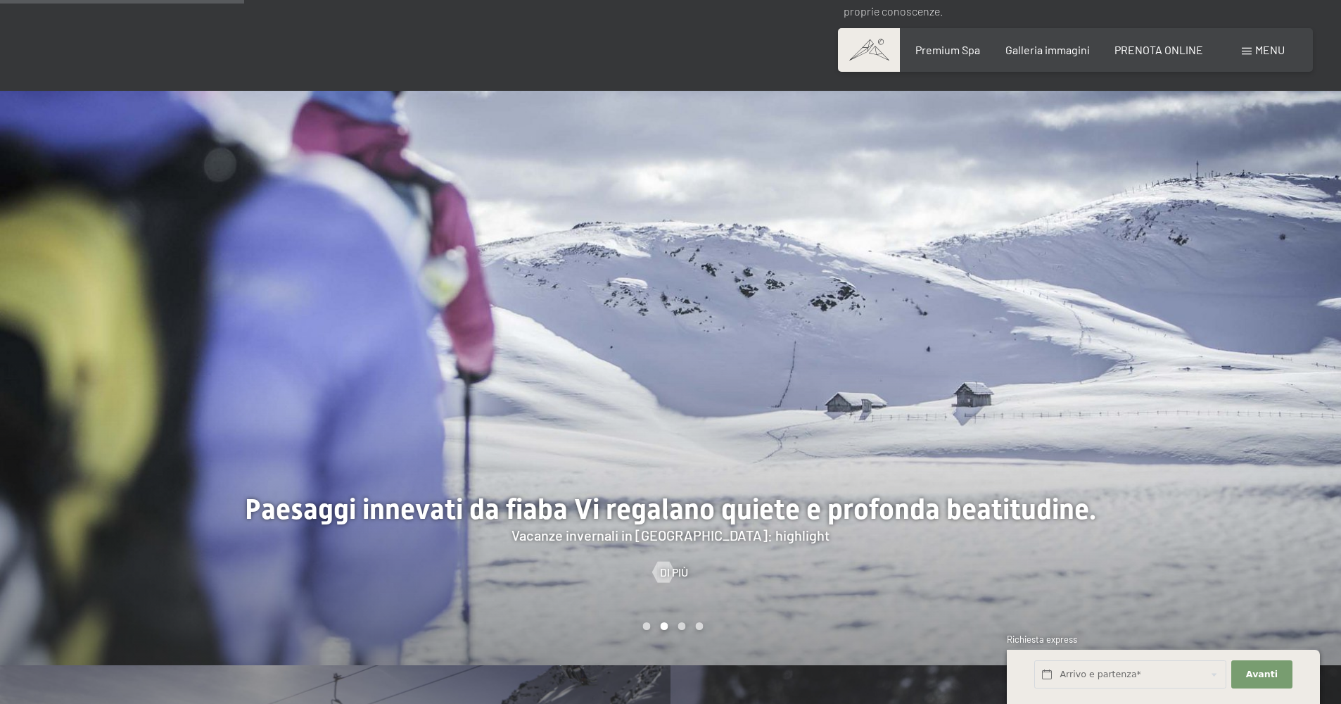
click at [1176, 229] on div at bounding box center [1006, 378] width 671 height 574
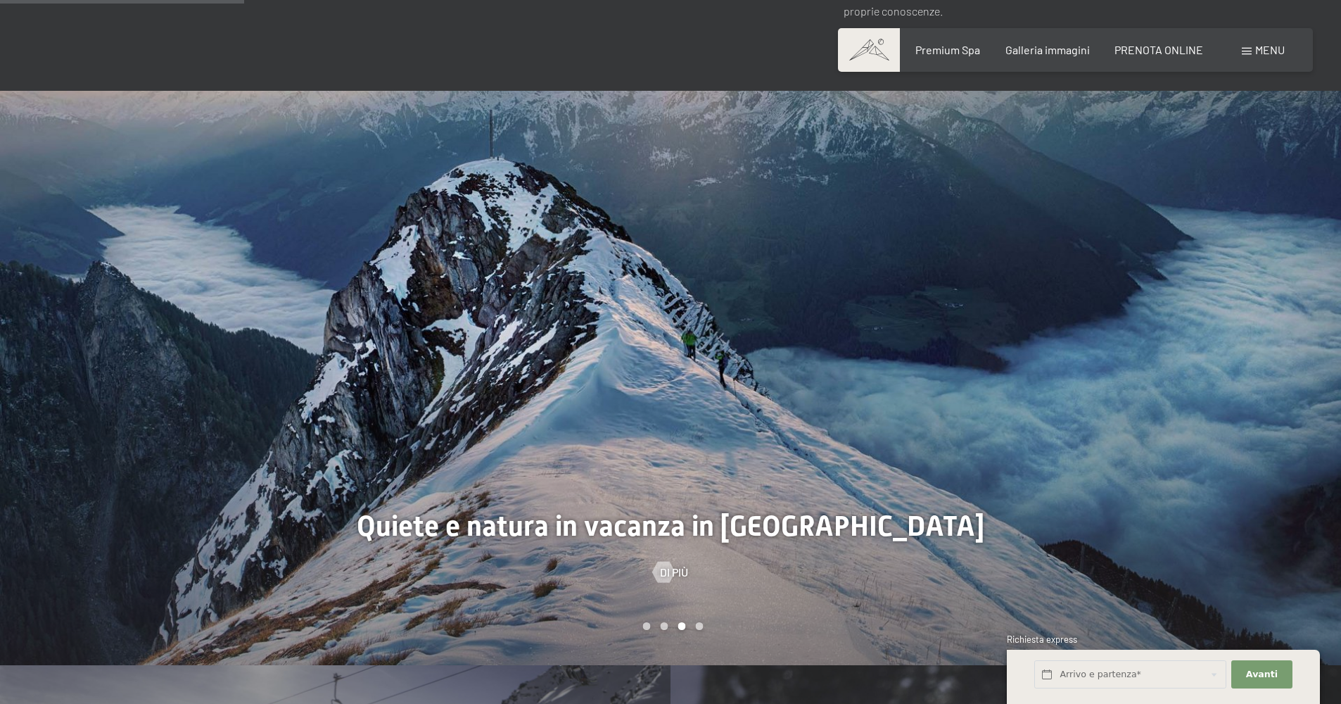
click at [1176, 229] on div at bounding box center [1006, 378] width 671 height 574
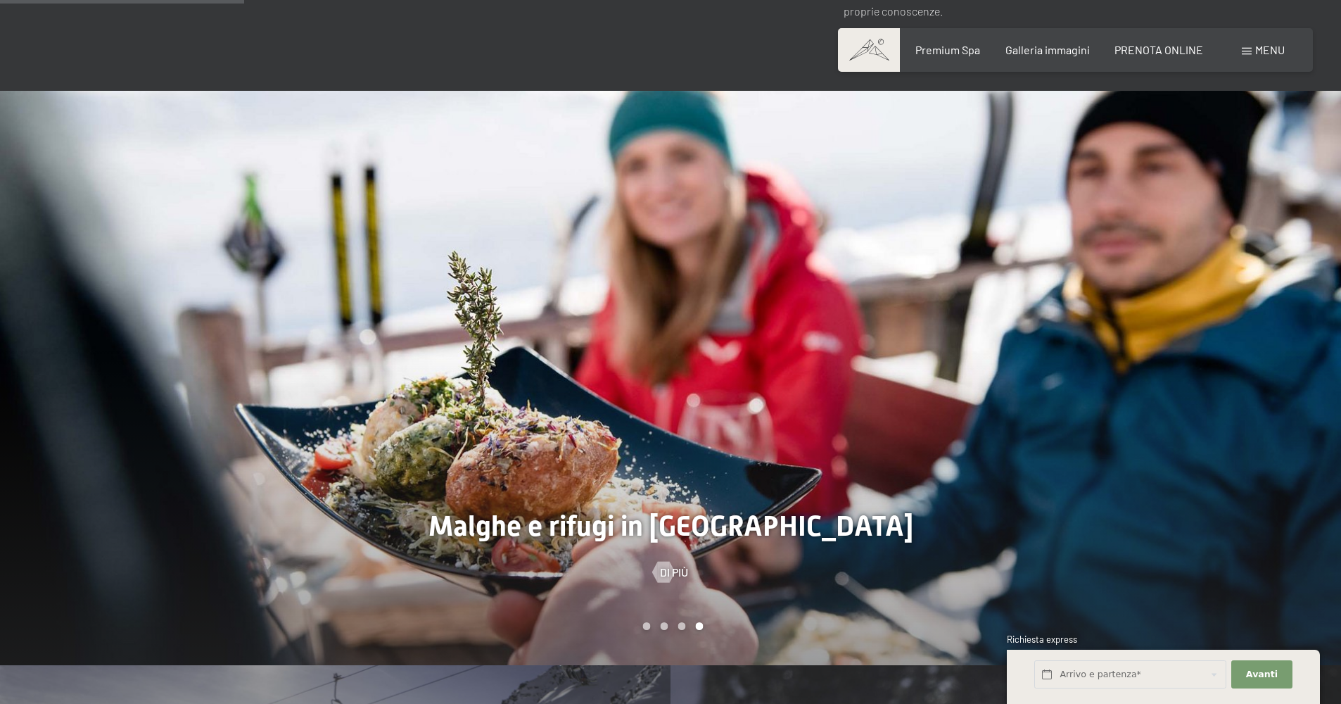
click at [1176, 229] on div at bounding box center [1006, 378] width 671 height 574
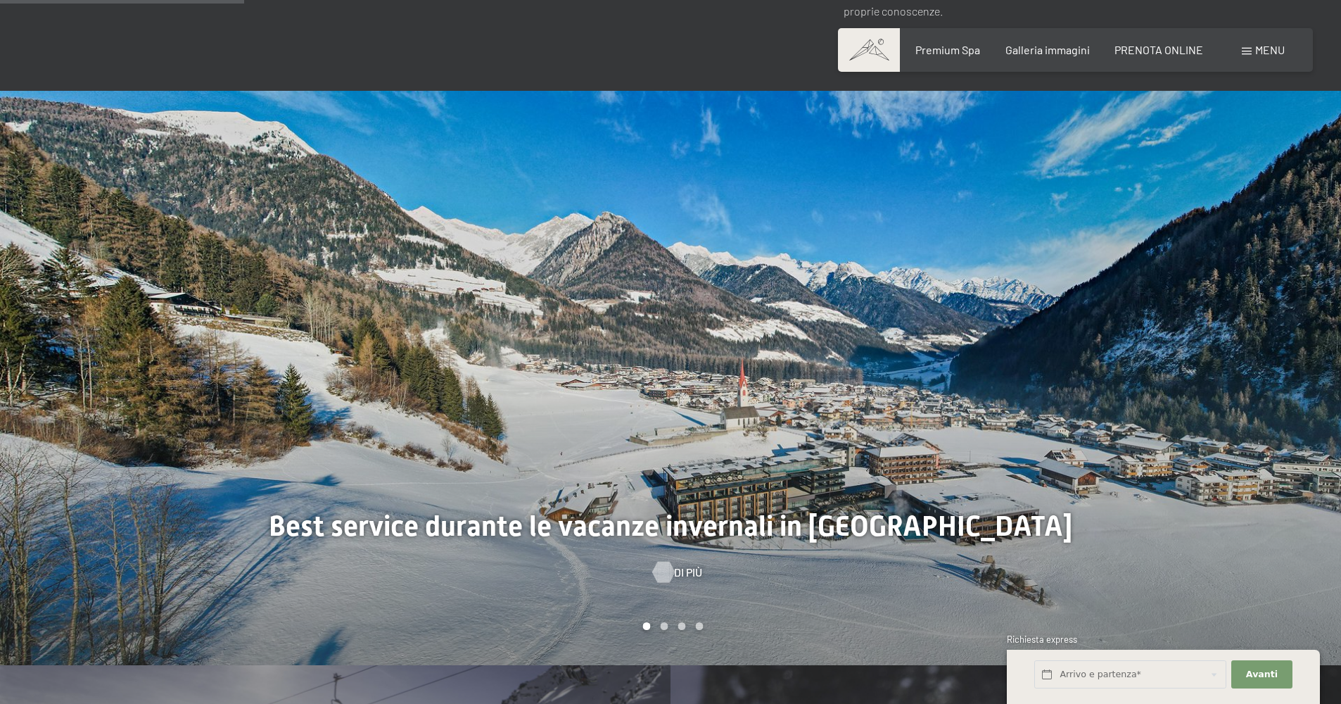
click at [669, 561] on div at bounding box center [663, 571] width 12 height 21
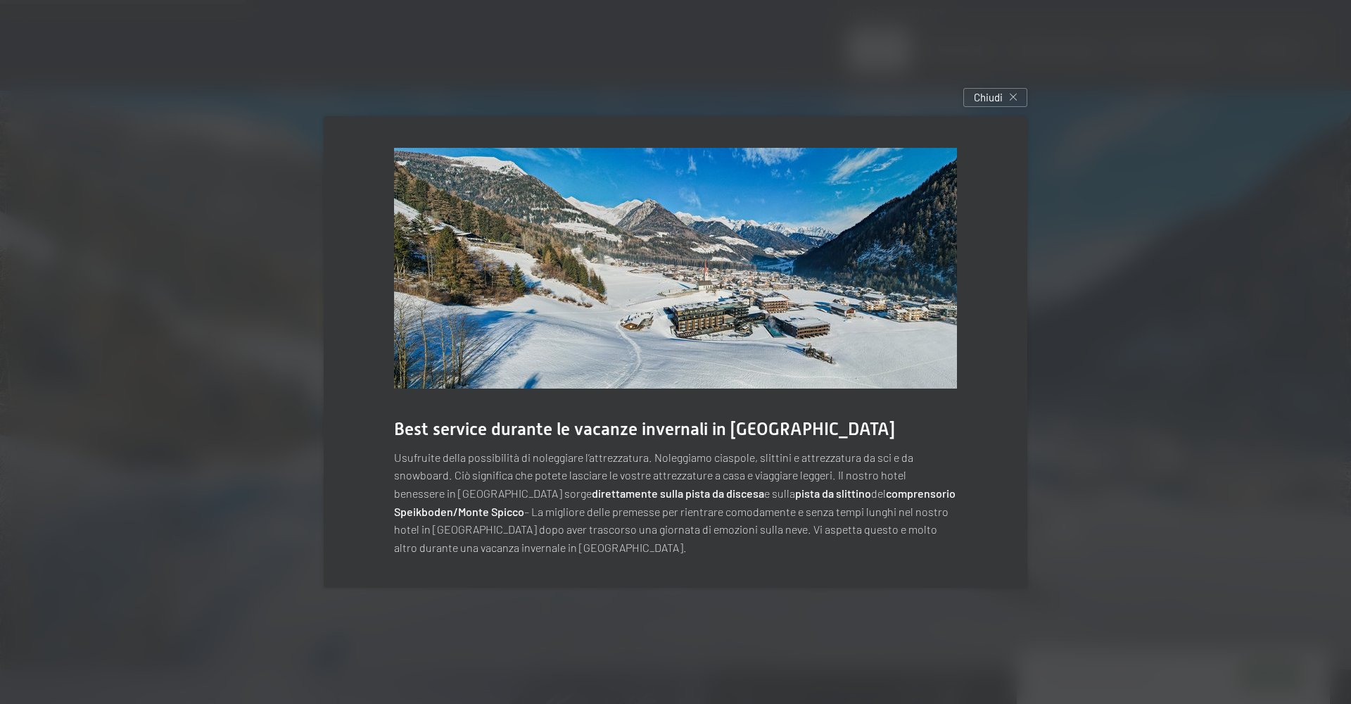
click at [681, 450] on div "Best service durante le vacanze invernali in Trentino Alto Adige Usufruite dell…" at bounding box center [676, 352] width 704 height 472
click at [690, 388] on img at bounding box center [675, 268] width 563 height 241
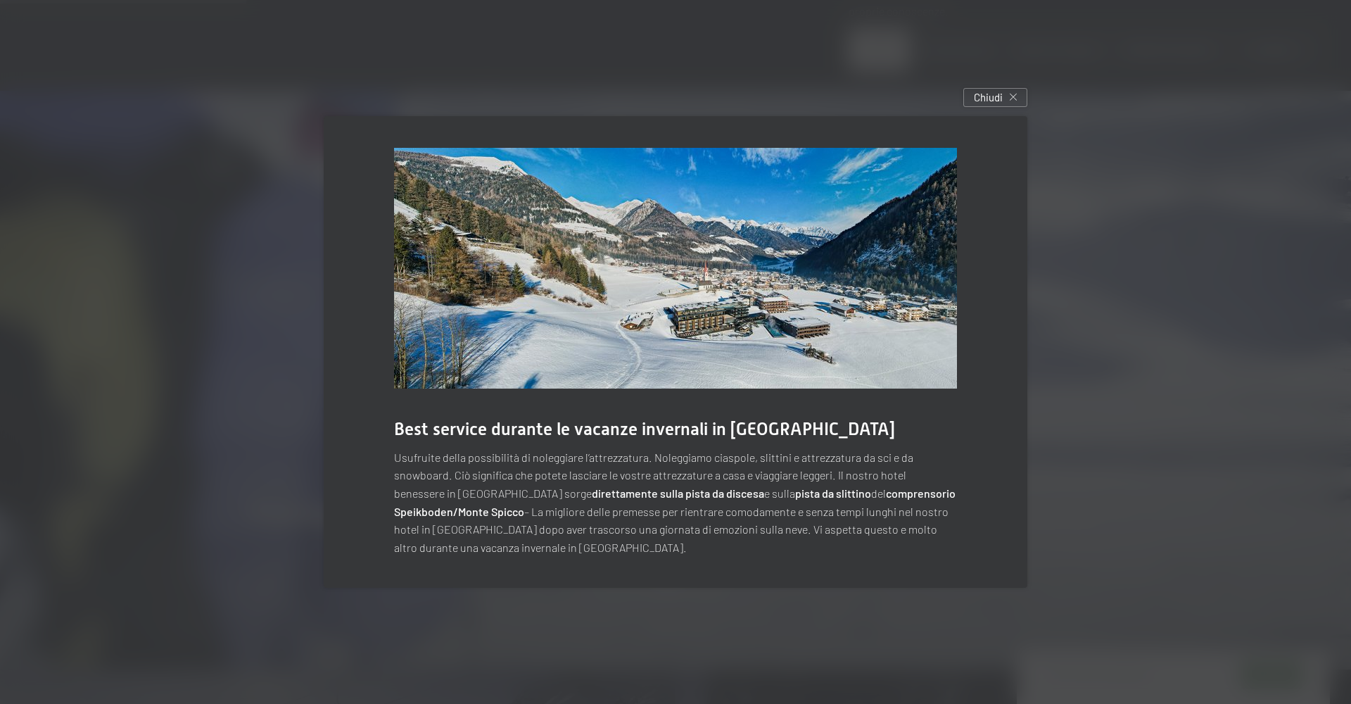
click at [692, 388] on img at bounding box center [675, 268] width 563 height 241
click at [1027, 88] on div "Chiudi" at bounding box center [995, 97] width 64 height 19
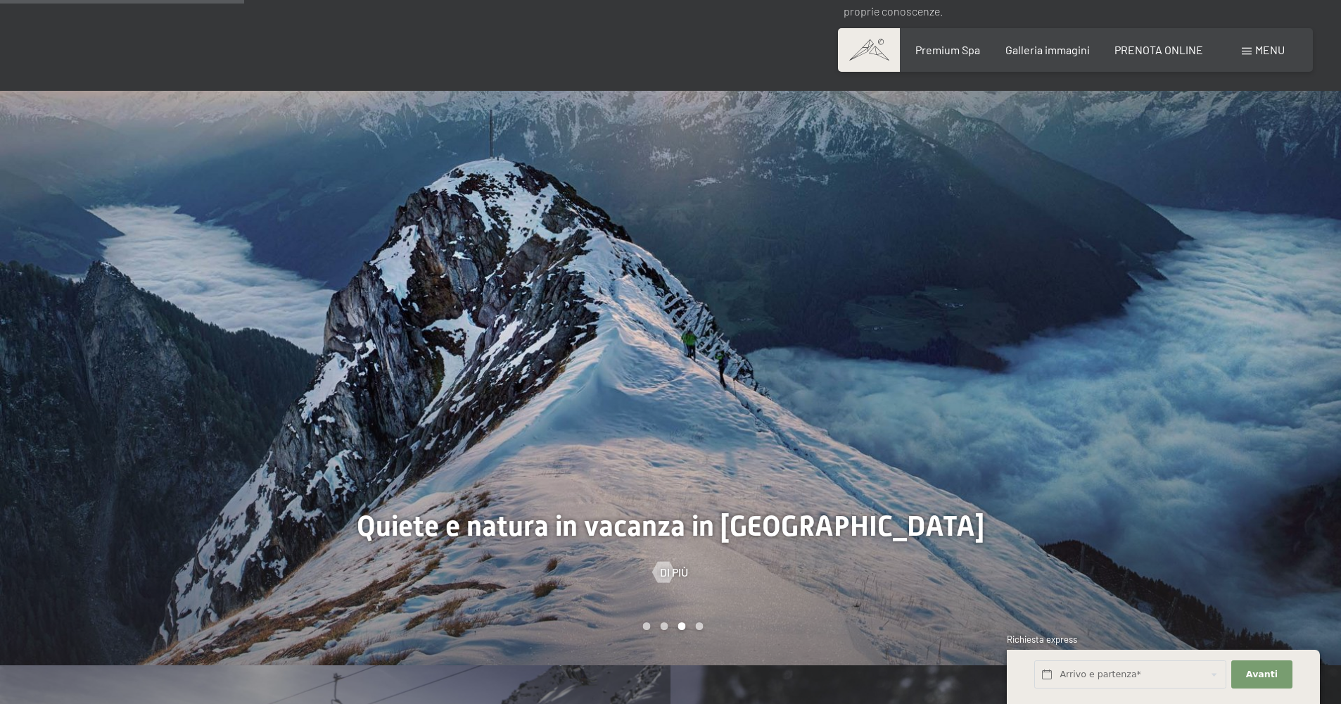
click at [1062, 390] on div at bounding box center [1006, 378] width 671 height 574
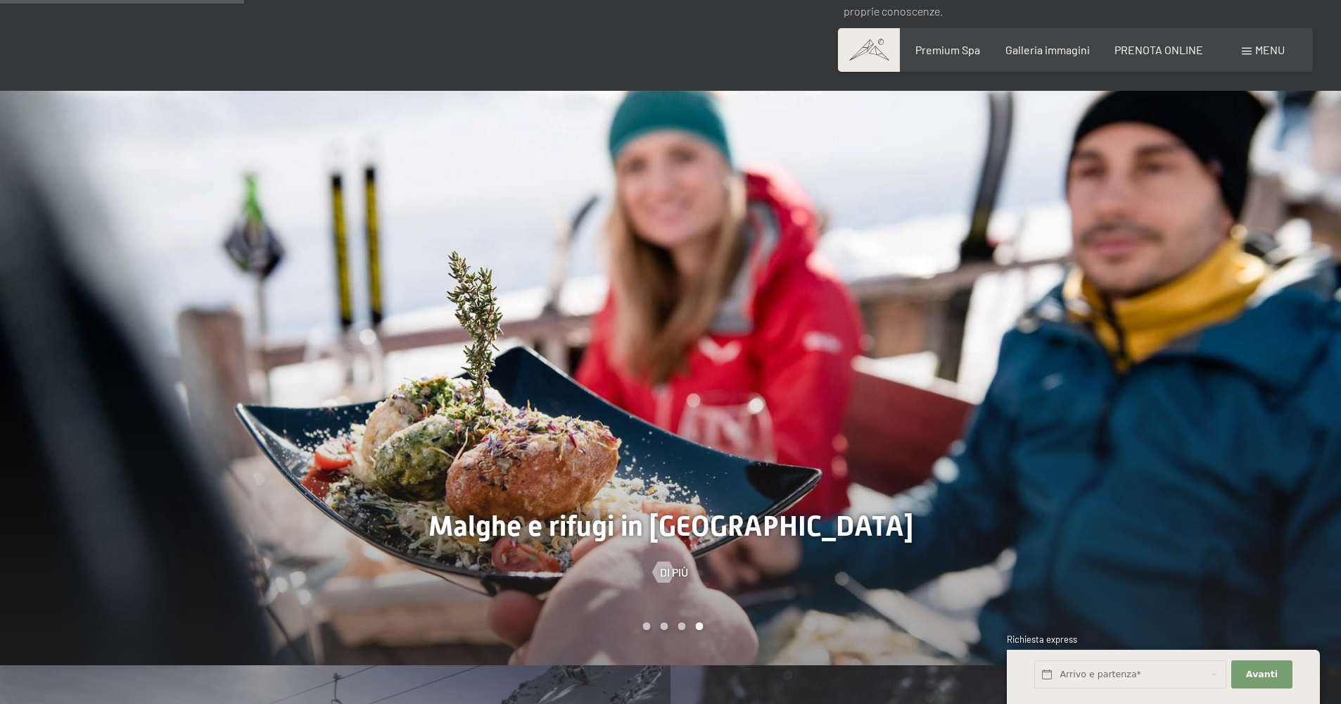
click at [1062, 390] on div at bounding box center [1006, 378] width 671 height 574
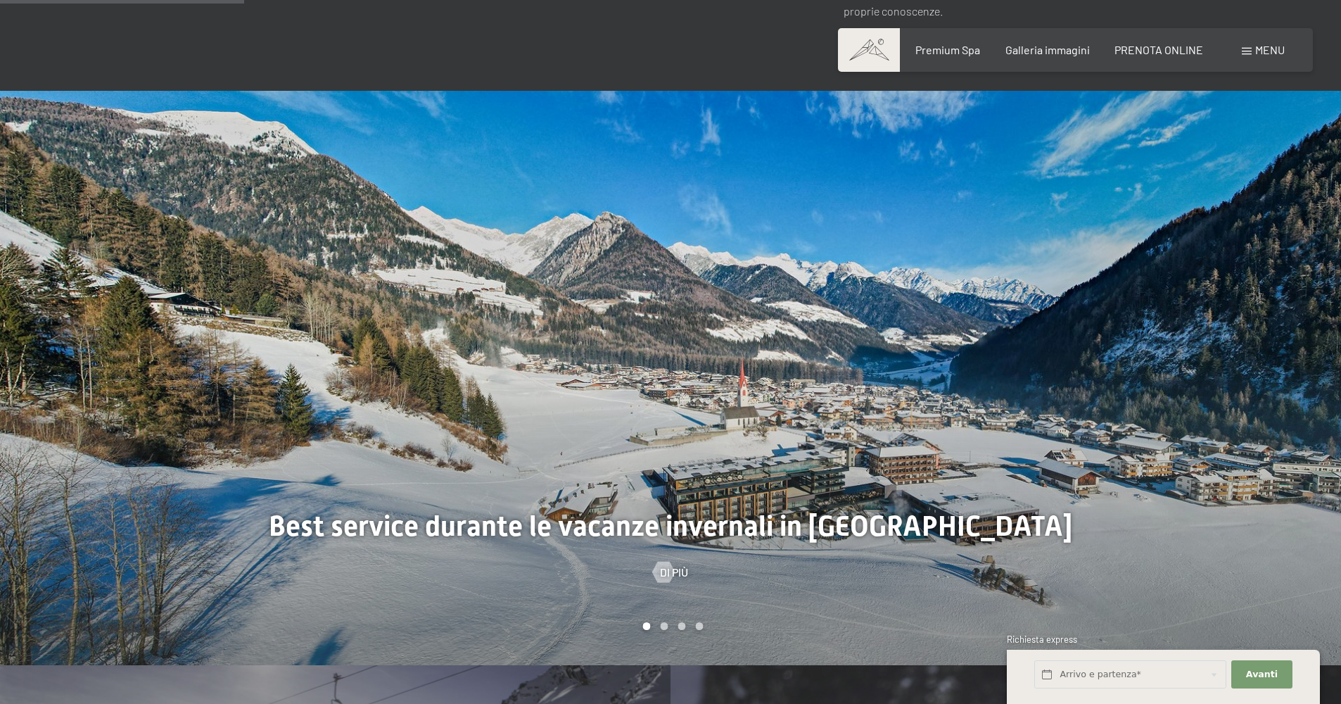
click at [1062, 390] on div at bounding box center [1006, 378] width 671 height 574
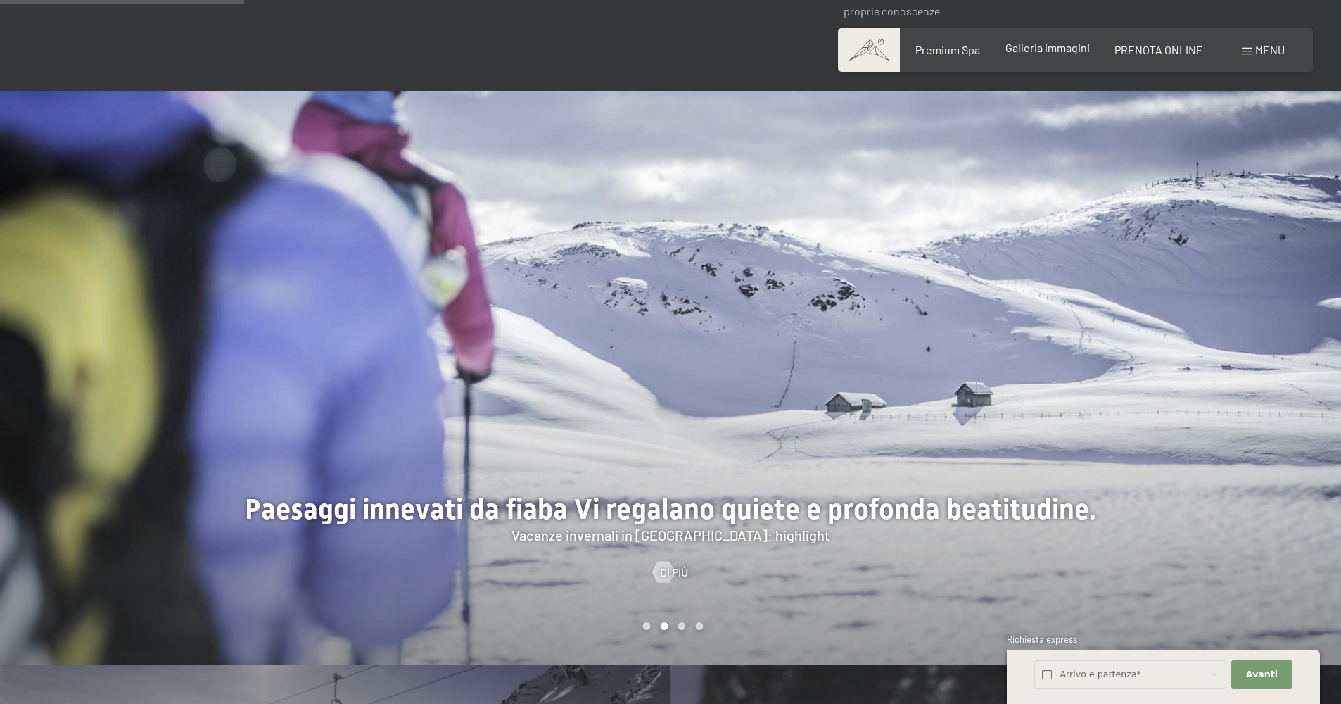
click at [1031, 54] on span "Galleria immagini" at bounding box center [1047, 47] width 84 height 13
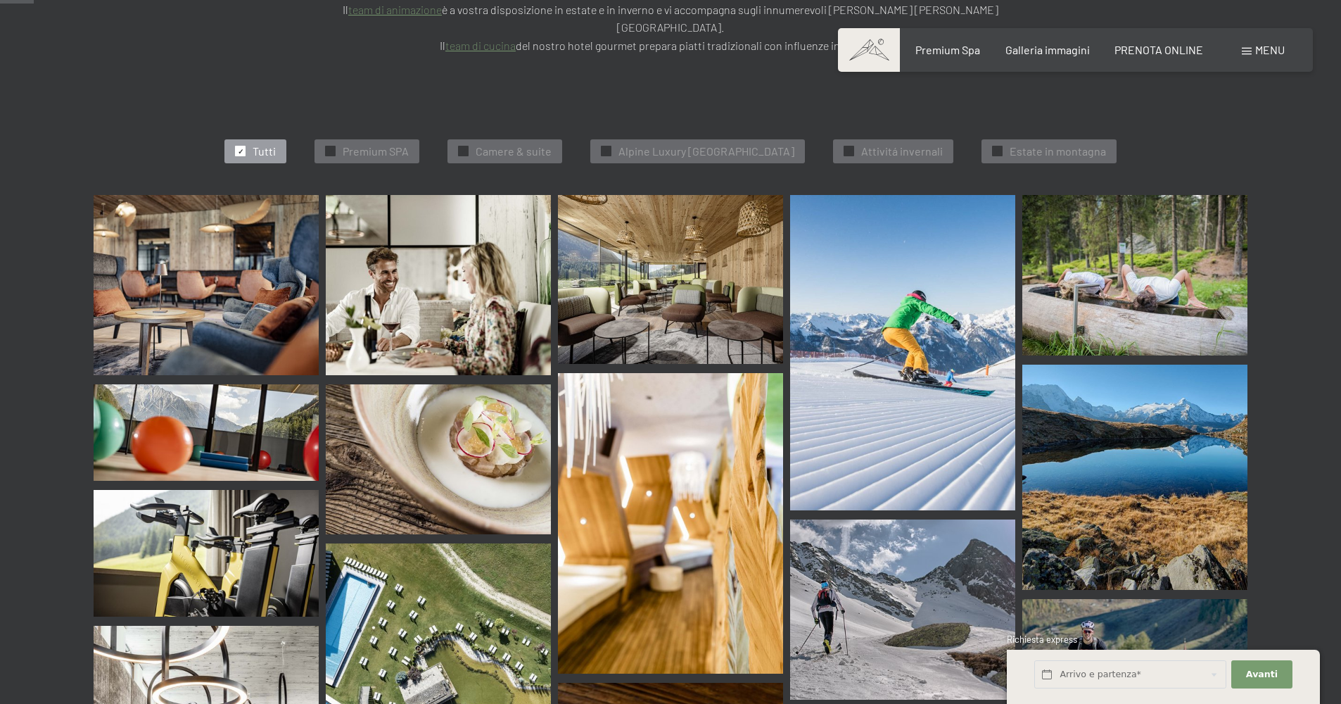
click at [235, 156] on div at bounding box center [240, 151] width 11 height 11
click at [314, 163] on div "✓ Premium SPA" at bounding box center [366, 151] width 105 height 24
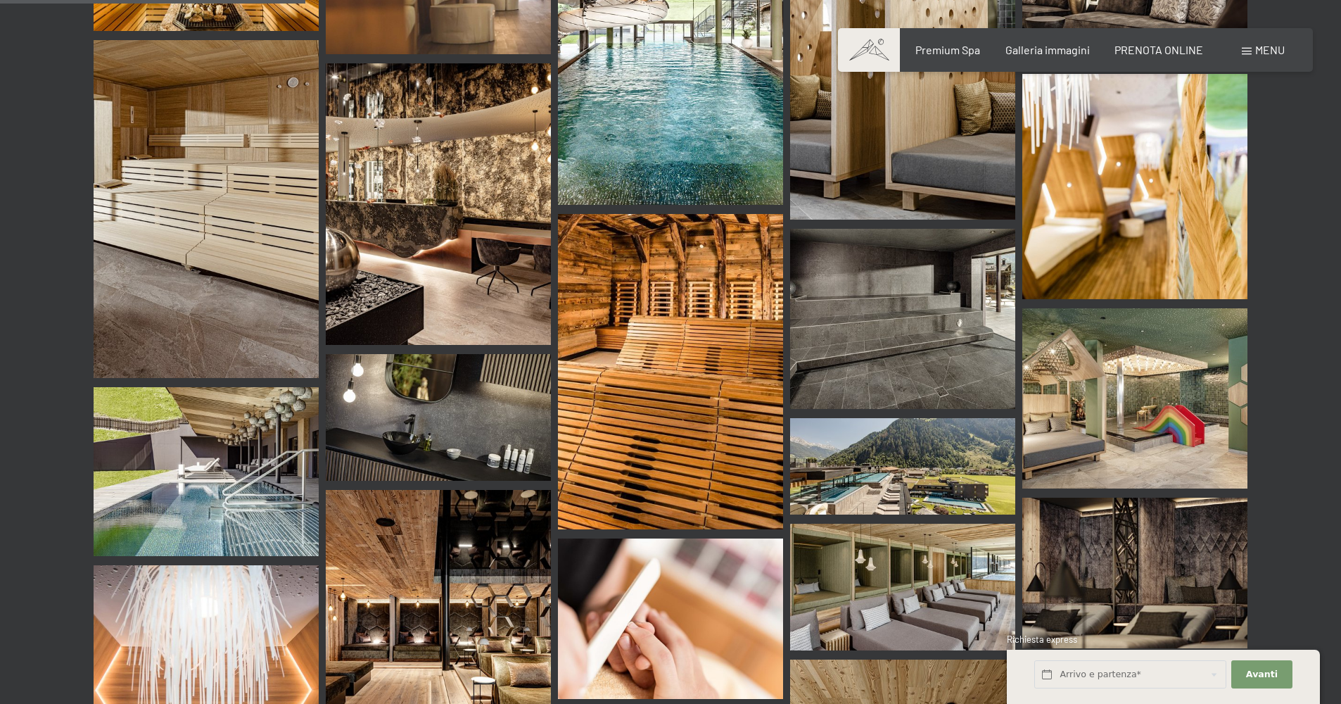
scroll to position [760, 0]
click at [682, 400] on img at bounding box center [670, 371] width 225 height 315
